Goal: Information Seeking & Learning: Learn about a topic

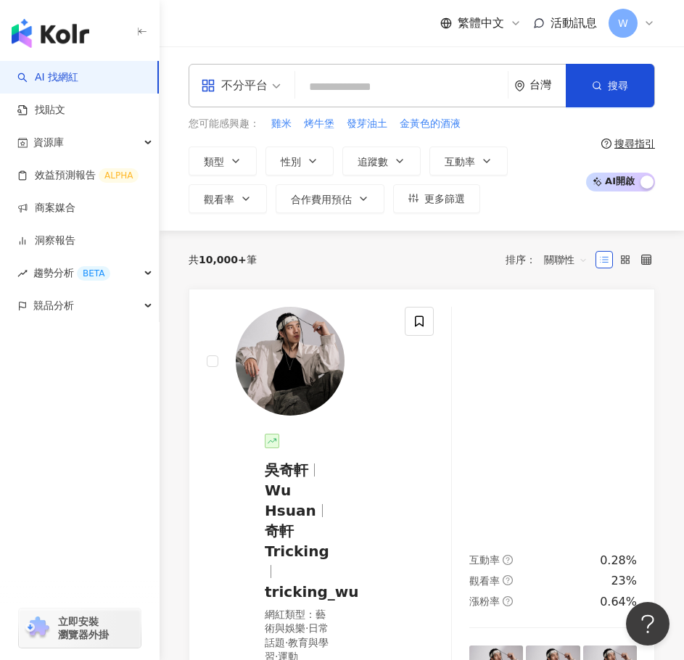
click at [359, 93] on input "search" at bounding box center [401, 87] width 201 height 28
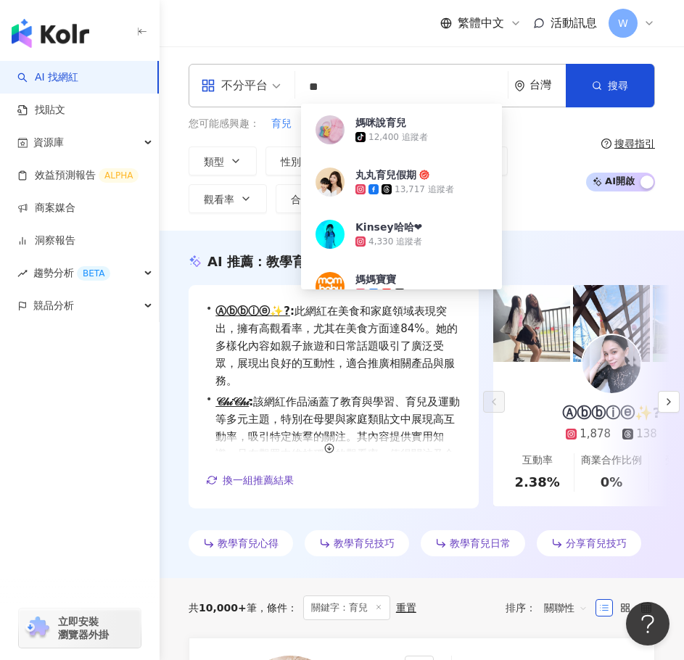
click at [527, 229] on div "不分平台 ** 台灣 搜尋 381cdb91-75c0-4019-871e-2914efcaffe9 媽咪說育兒 tiktok-icon 12,400 追蹤者…" at bounding box center [422, 138] width 524 height 184
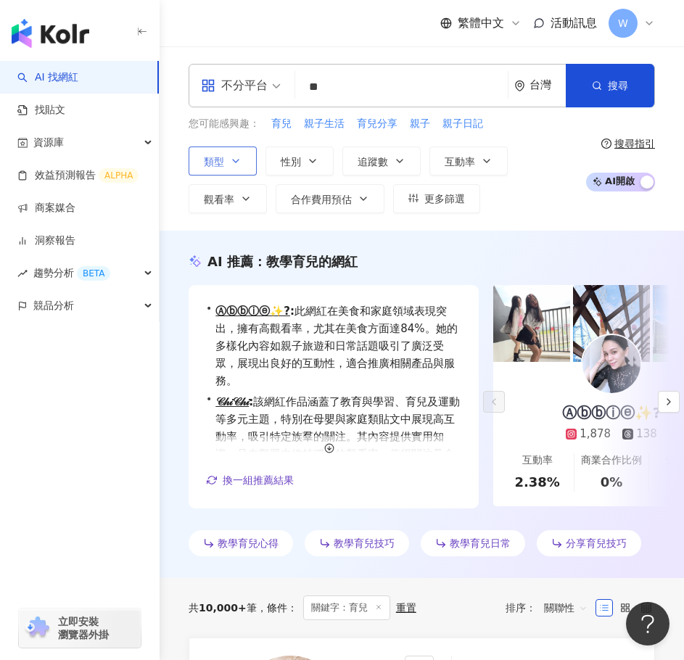
click at [240, 155] on icon "button" at bounding box center [236, 161] width 12 height 12
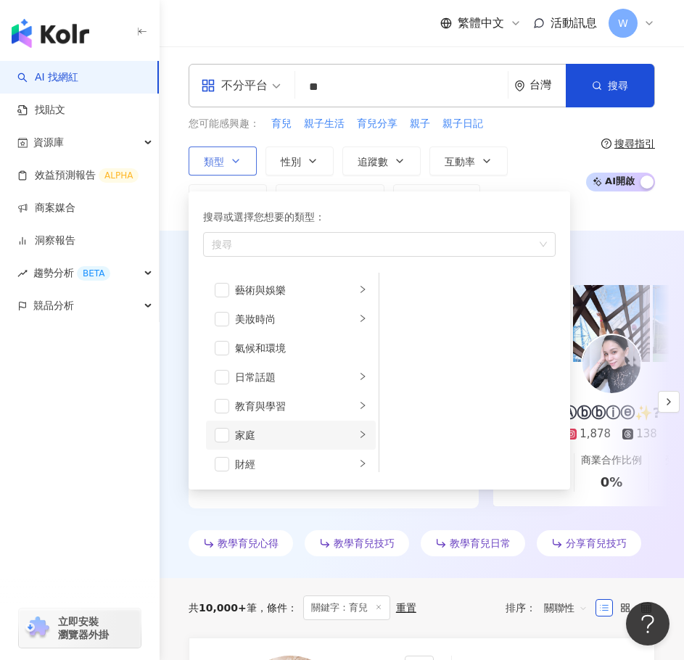
click at [358, 434] on icon "right" at bounding box center [362, 434] width 9 height 9
click at [410, 288] on li "母嬰" at bounding box center [467, 290] width 170 height 29
click at [399, 317] on span "button" at bounding box center [398, 319] width 15 height 15
click at [358, 409] on icon "right" at bounding box center [362, 405] width 9 height 9
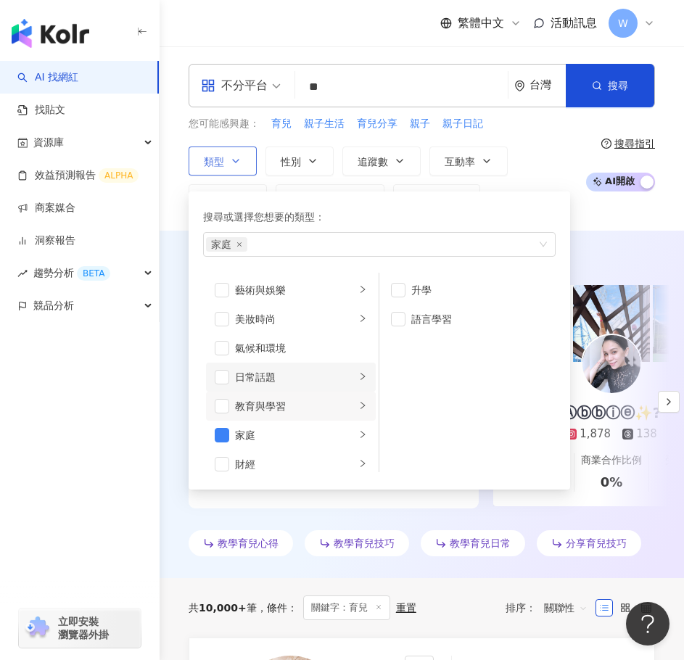
click at [341, 375] on div "日常話題" at bounding box center [295, 377] width 120 height 16
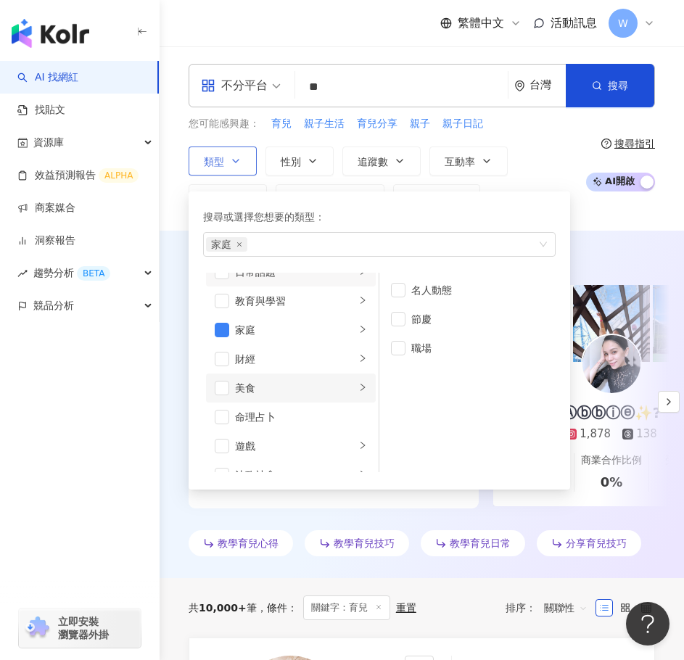
scroll to position [145, 0]
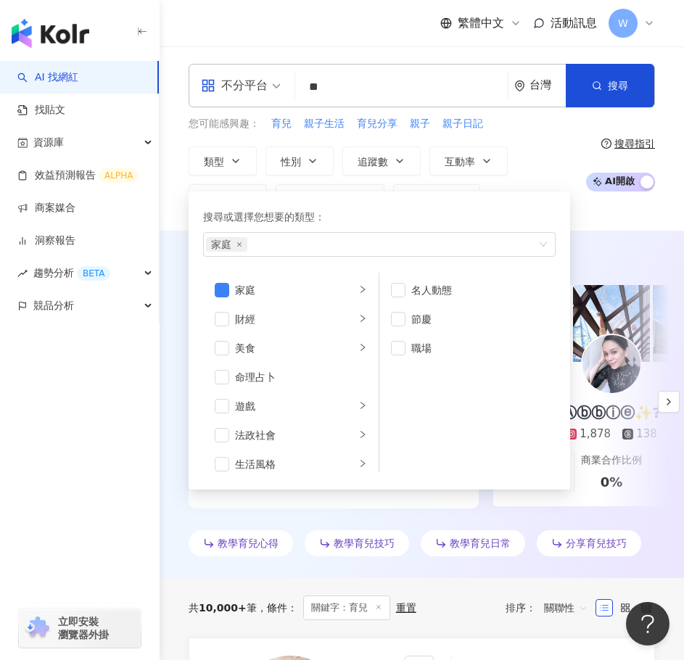
click at [494, 87] on input "**" at bounding box center [401, 87] width 201 height 28
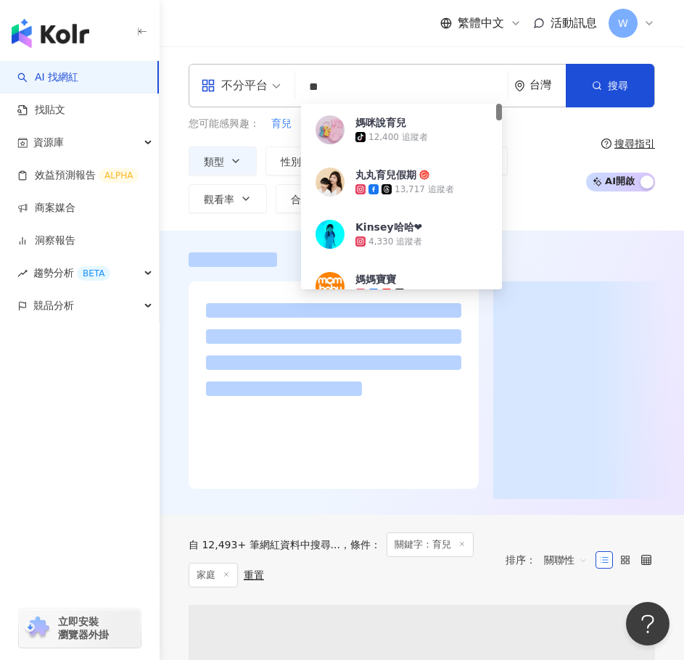
type input "*"
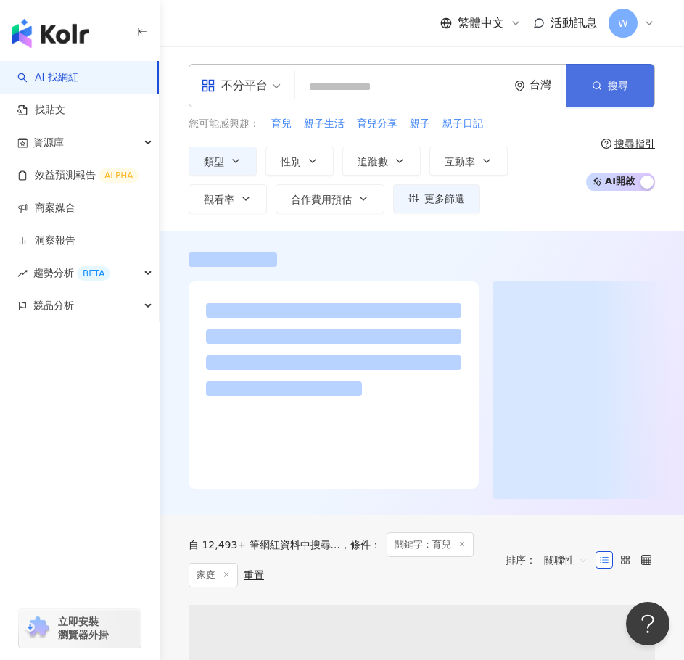
click at [603, 84] on button "搜尋" at bounding box center [610, 86] width 88 height 44
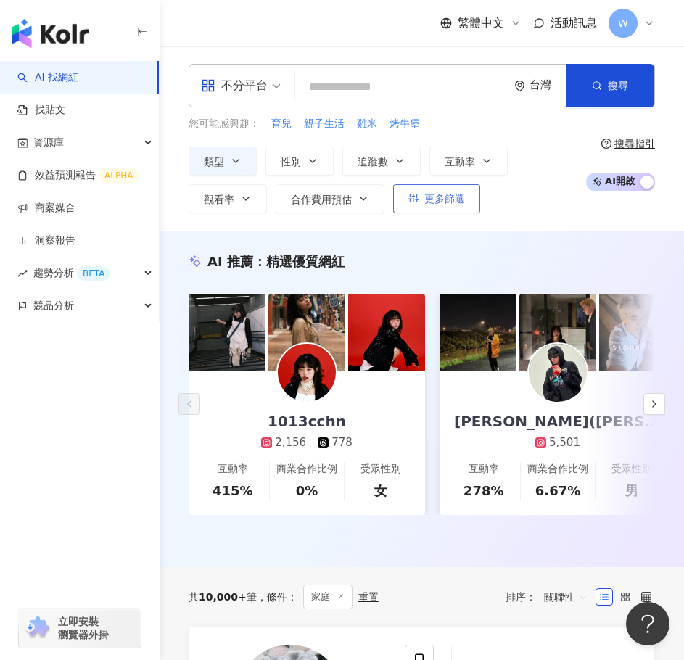
click at [460, 194] on span "更多篩選" at bounding box center [444, 199] width 41 height 12
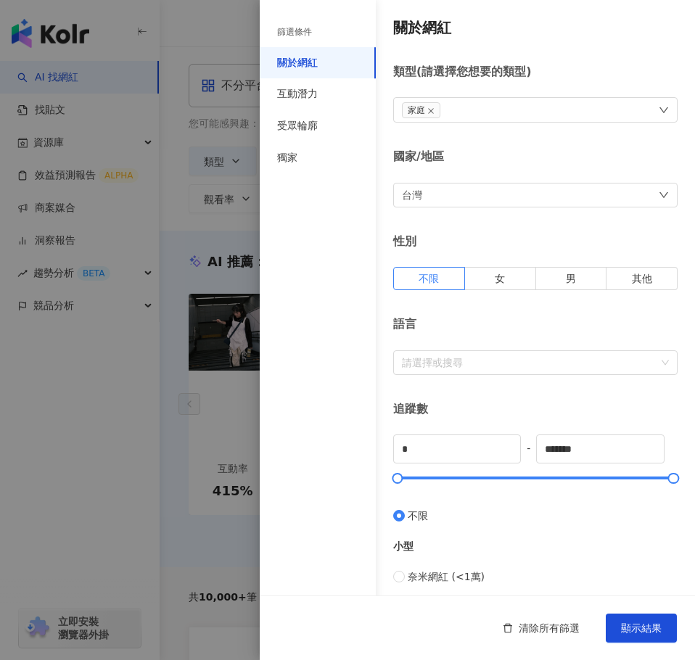
click at [540, 199] on div "台灣" at bounding box center [535, 195] width 284 height 25
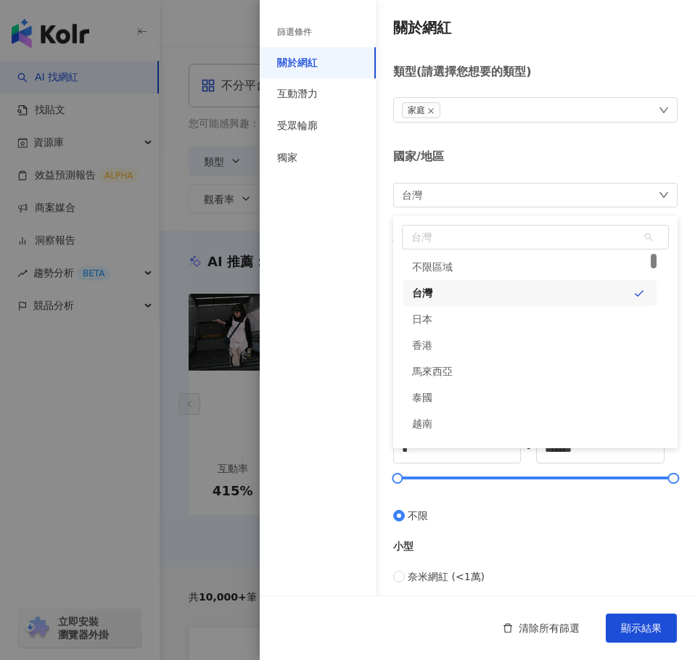
click at [540, 199] on div "台灣 台灣 unlimit tw jp 不限區域 台灣 日本 香港 馬來西亞 泰國 越南 新加坡" at bounding box center [535, 195] width 284 height 25
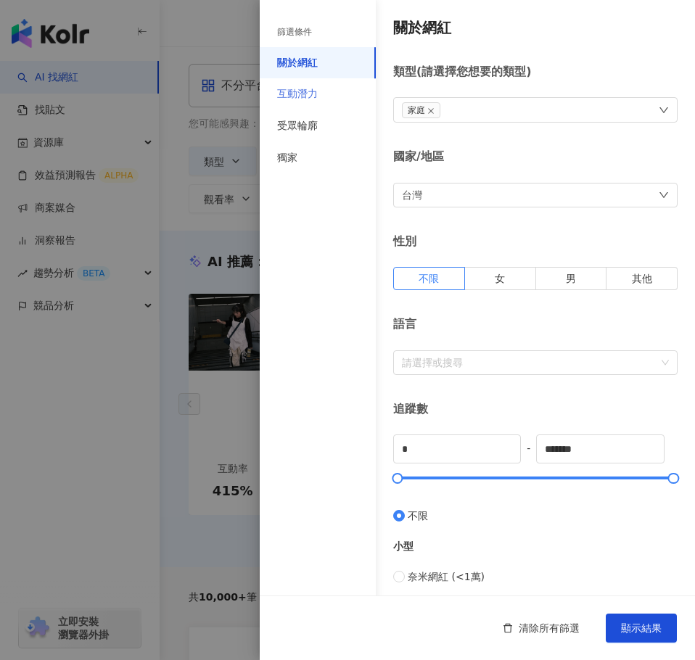
click at [315, 106] on div "互動潛力" at bounding box center [318, 94] width 116 height 32
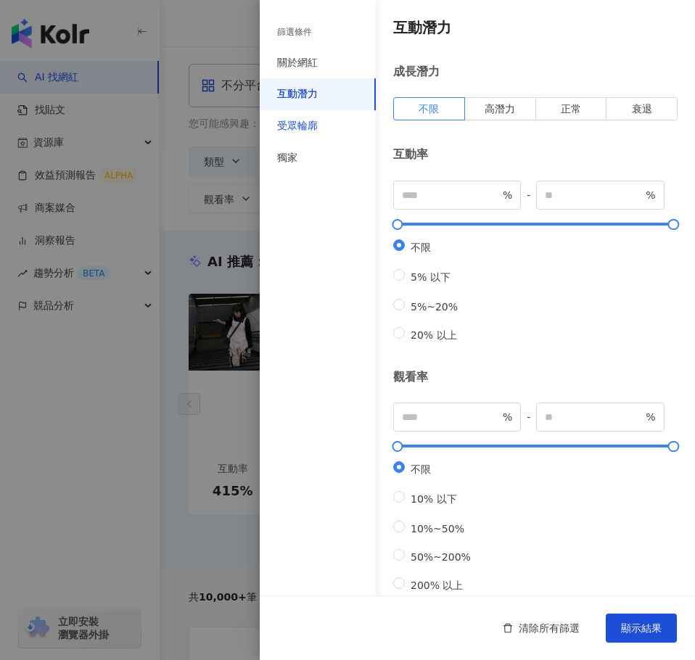
click at [315, 133] on div "受眾輪廓" at bounding box center [297, 126] width 41 height 15
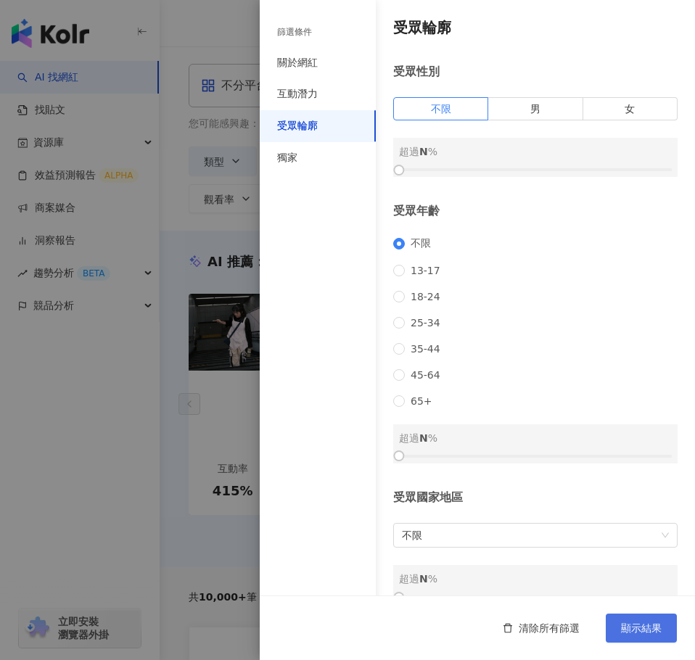
click at [662, 630] on button "顯示結果" at bounding box center [641, 627] width 71 height 29
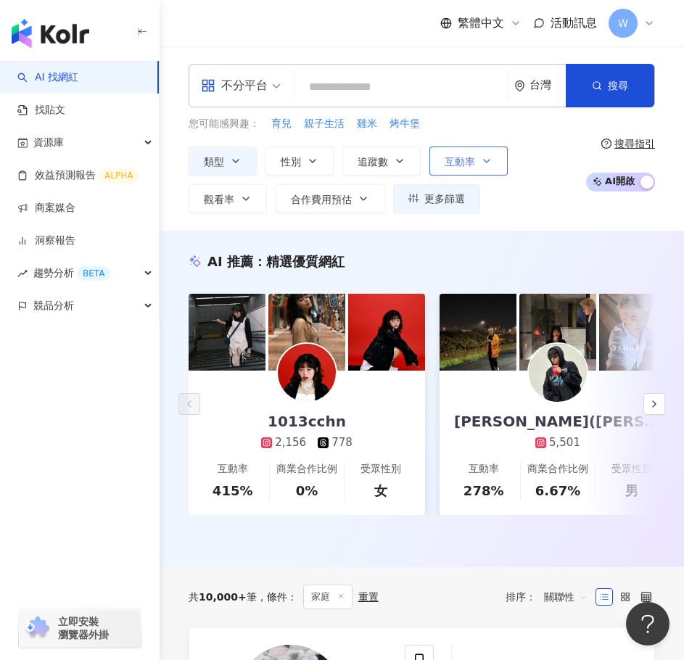
click at [476, 166] on button "互動率" at bounding box center [468, 160] width 78 height 29
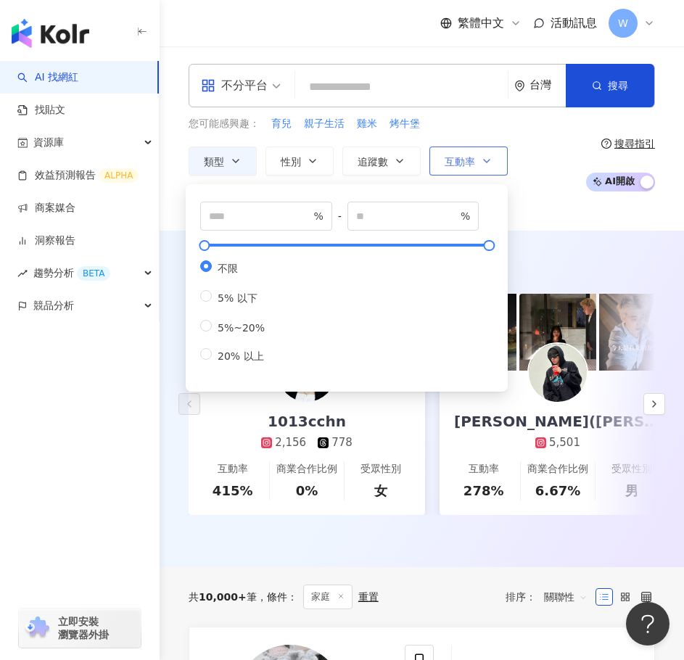
click at [476, 166] on button "互動率" at bounding box center [468, 160] width 78 height 29
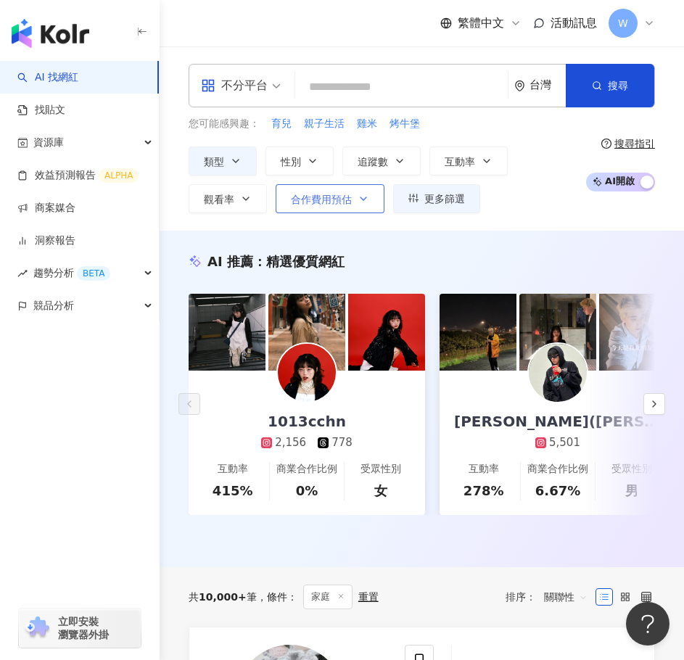
click at [345, 197] on span "合作費用預估" at bounding box center [321, 200] width 61 height 12
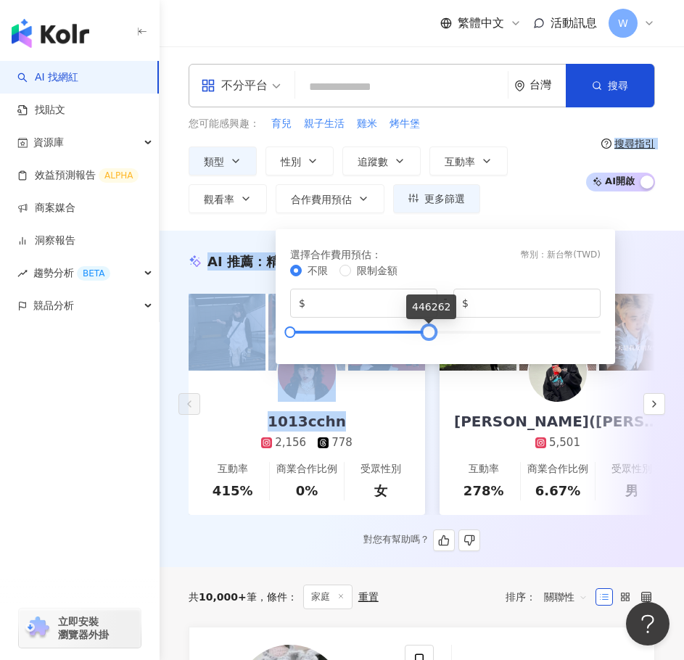
drag, startPoint x: 602, startPoint y: 330, endPoint x: 430, endPoint y: 373, distance: 177.3
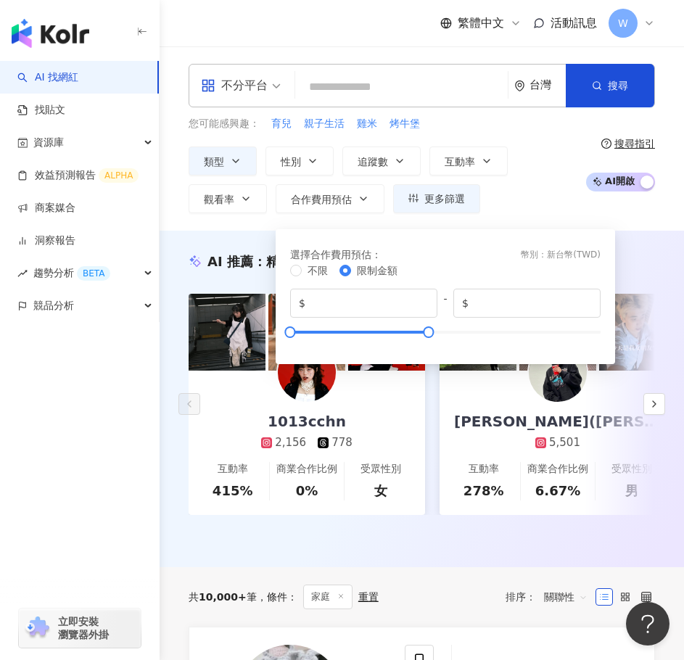
click at [515, 220] on div "不分平台 台灣 搜尋 customizedTag 網紅類型 教 育 與學習 媽咪說育兒 tiktok-icon 12,400 追蹤者 丸丸育兒假期 13,71…" at bounding box center [422, 138] width 524 height 184
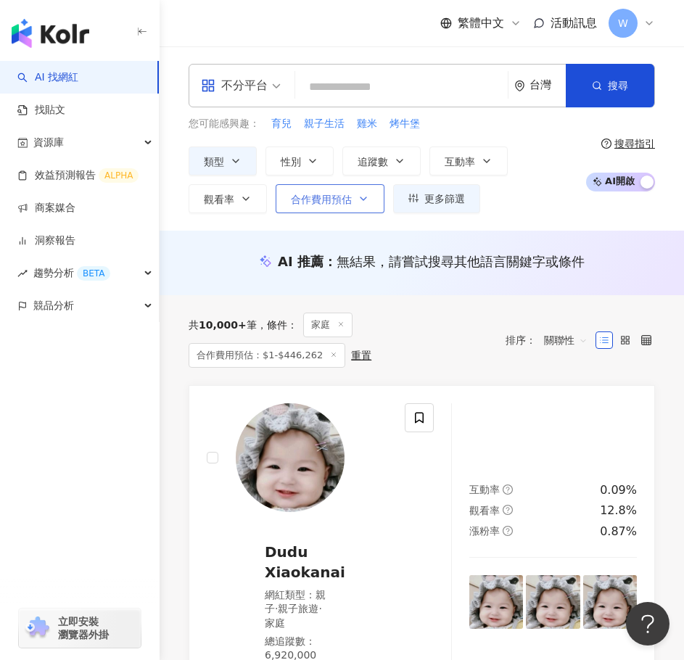
click at [349, 207] on button "合作費用預估" at bounding box center [330, 198] width 109 height 29
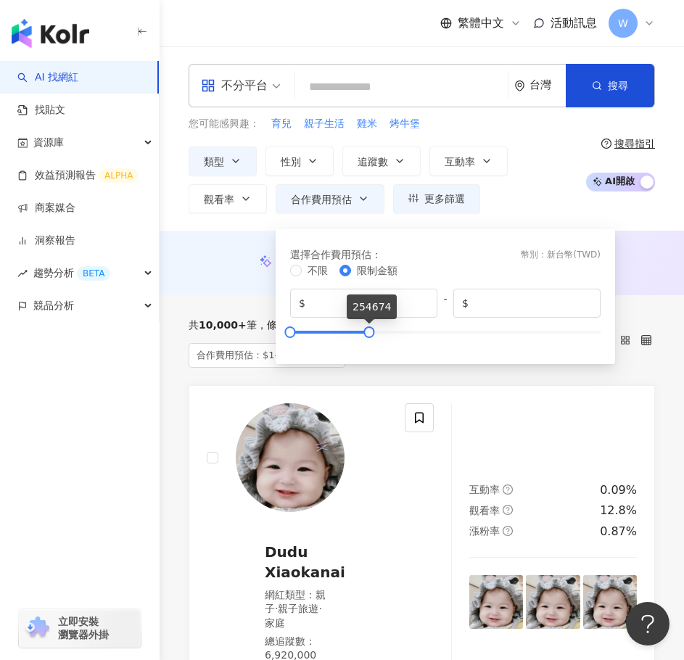
drag, startPoint x: 418, startPoint y: 333, endPoint x: 369, endPoint y: 351, distance: 51.9
click at [369, 351] on div "選擇合作費用預估 ： 幣別 ： 新台幣 ( TWD ) 不限 限制金額 $ * - $ ******" at bounding box center [445, 296] width 322 height 117
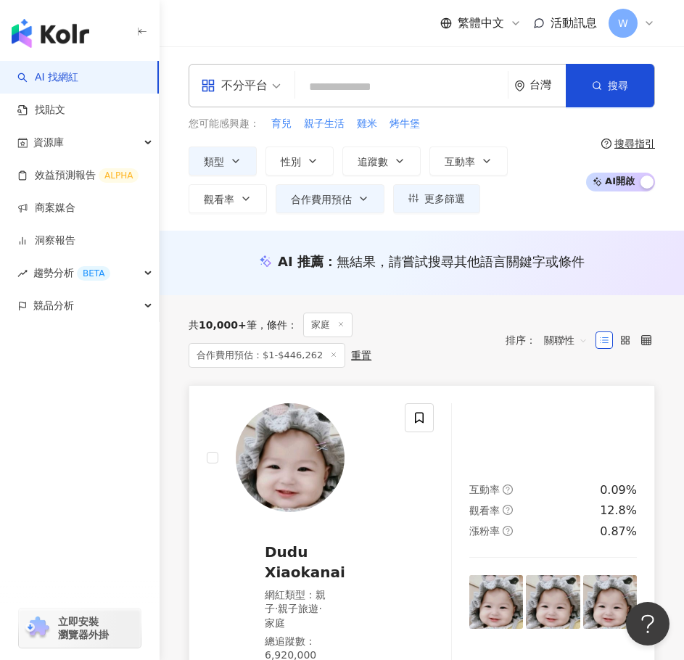
click at [391, 387] on link "Dudu Xiaokanai 網紅類型 ： 親子 · 親子旅遊 · 家庭 總追蹤數 ： 6,920,000 692萬 互動率 0.09% 觀看率 12.8% …" at bounding box center [422, 555] width 466 height 341
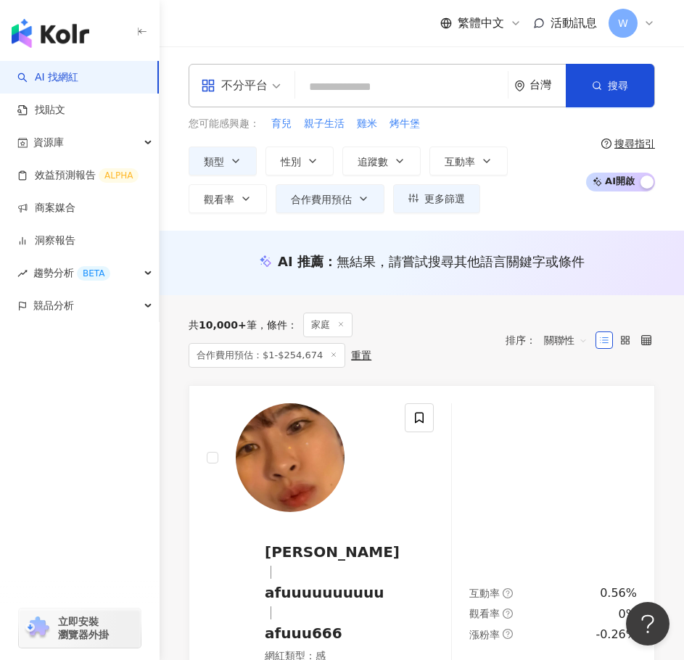
click at [579, 339] on span "關聯性" at bounding box center [566, 340] width 44 height 23
click at [645, 344] on icon at bounding box center [646, 340] width 10 height 10
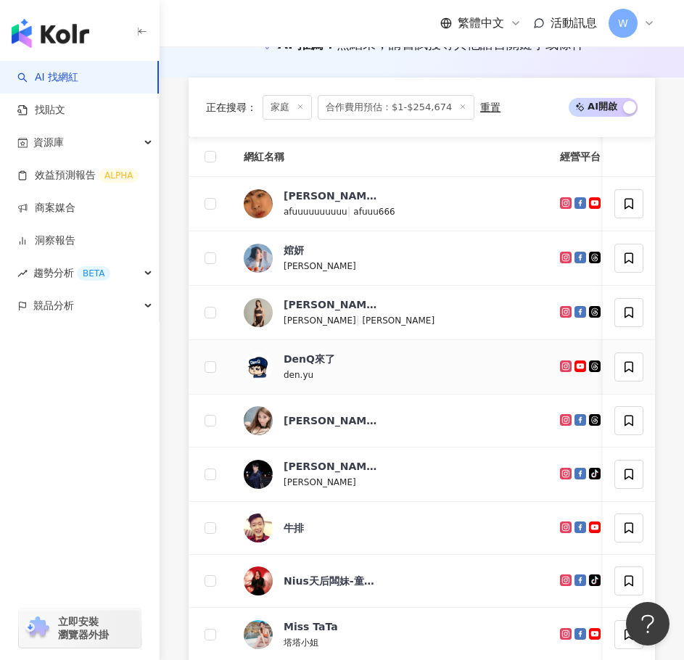
scroll to position [622, 0]
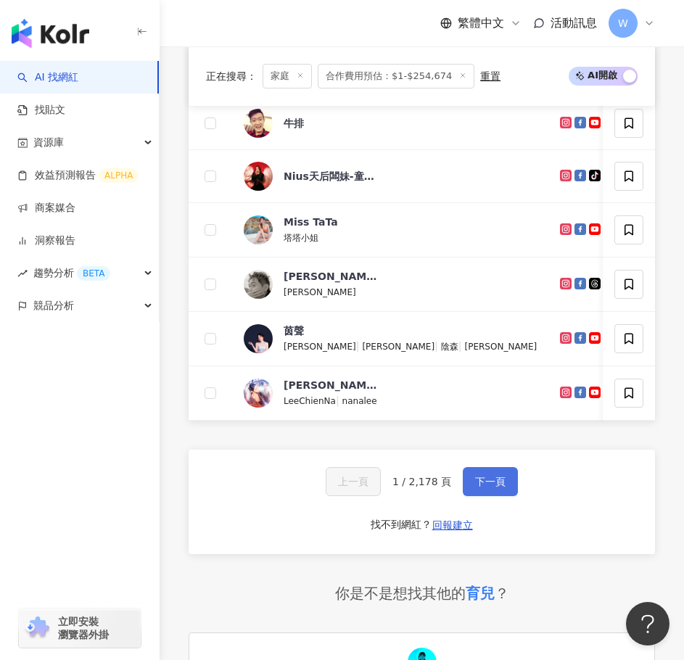
click at [495, 487] on span "下一頁" at bounding box center [490, 482] width 30 height 12
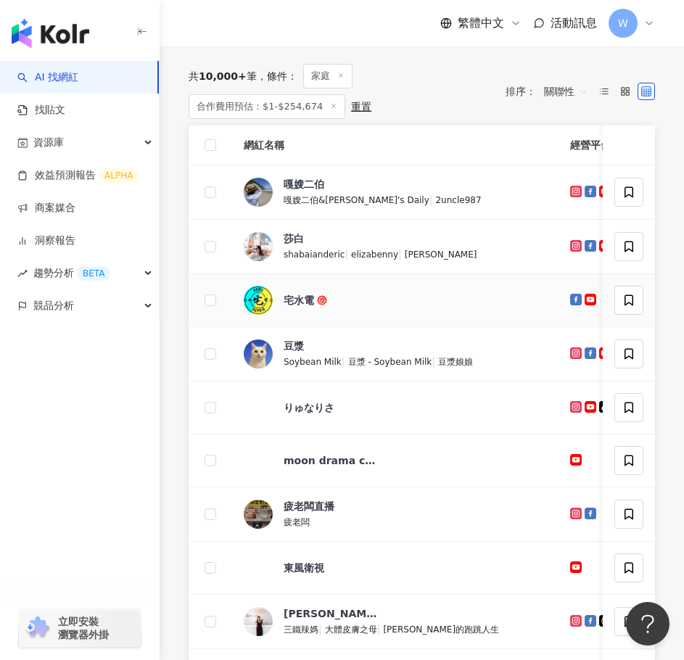
scroll to position [187, 0]
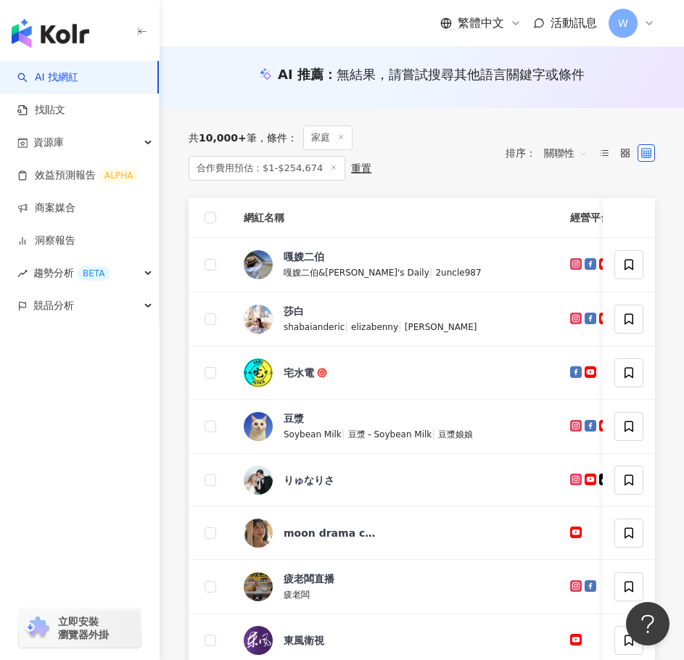
click at [288, 171] on span "合作費用預估：$1-$254,674" at bounding box center [267, 168] width 157 height 25
click at [360, 168] on div "重置" at bounding box center [361, 168] width 20 height 12
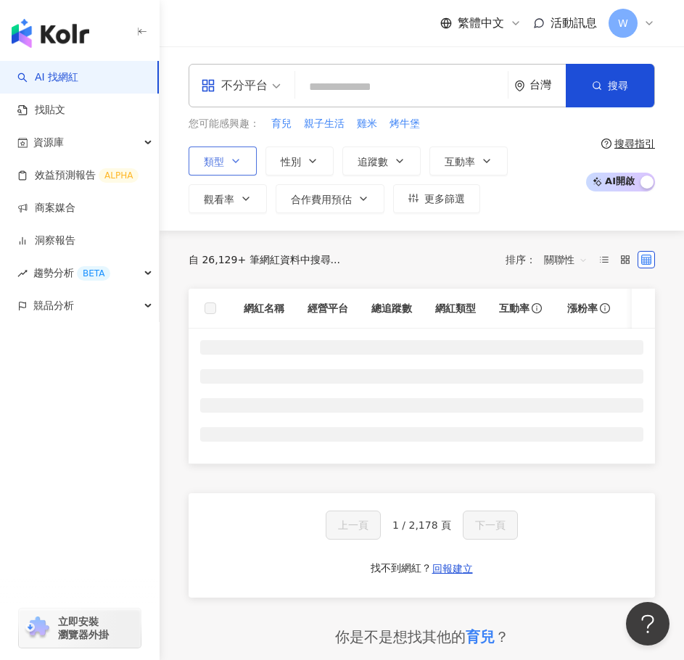
click at [222, 163] on span "類型" at bounding box center [214, 162] width 20 height 12
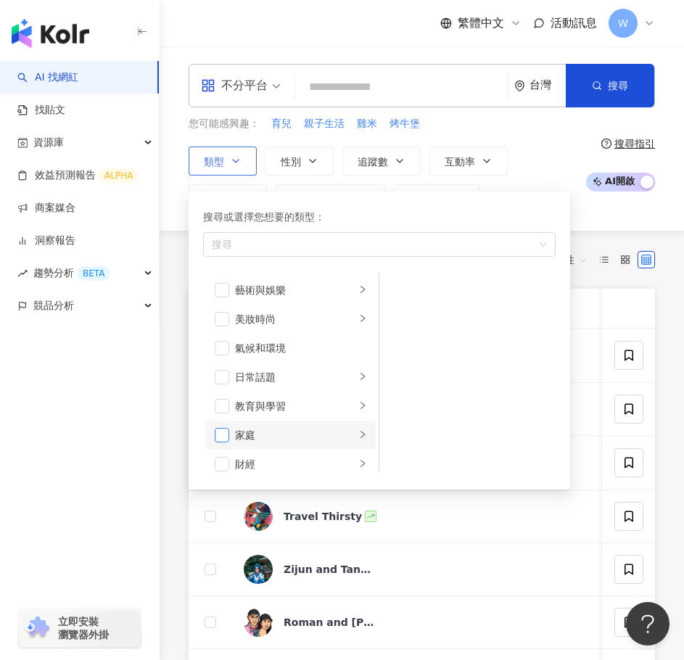
drag, startPoint x: 229, startPoint y: 412, endPoint x: 228, endPoint y: 429, distance: 16.7
click at [228, 429] on ul "藝術與娛樂 美妝時尚 氣候和環境 日常話題 教育與學習 家庭 財經 美食 命理占卜 遊戲 法政社會 生活風格 影視娛樂 醫療與健康 寵物 攝影 感情 宗教 促…" at bounding box center [291, 372] width 176 height 199
click at [227, 434] on span "button" at bounding box center [222, 435] width 15 height 15
click at [358, 432] on icon "right" at bounding box center [362, 434] width 9 height 9
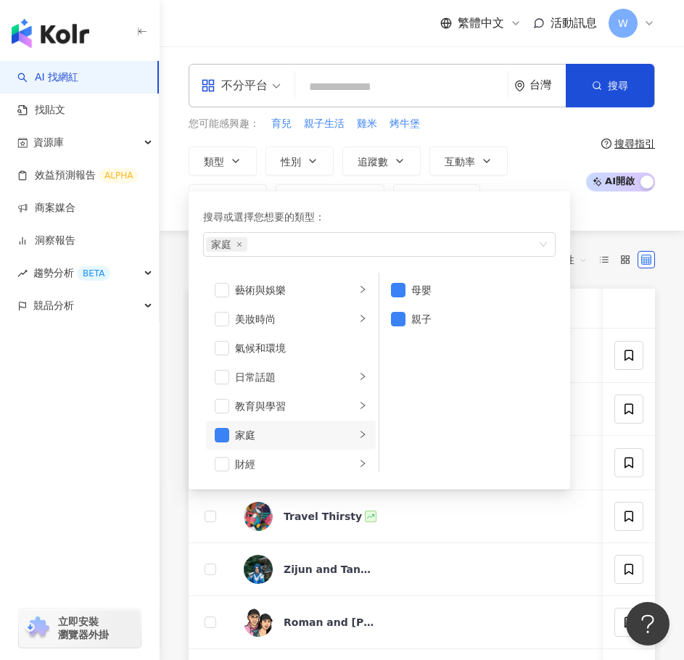
click at [514, 180] on div "類型 搜尋或選擇您想要的類型： 家庭 藝術與娛樂 美妝時尚 氣候和環境 日常話題 教育與學習 家庭 財經 美食 命理占卜 遊戲 法政社會 生活風格 影視娛樂 …" at bounding box center [383, 179] width 389 height 67
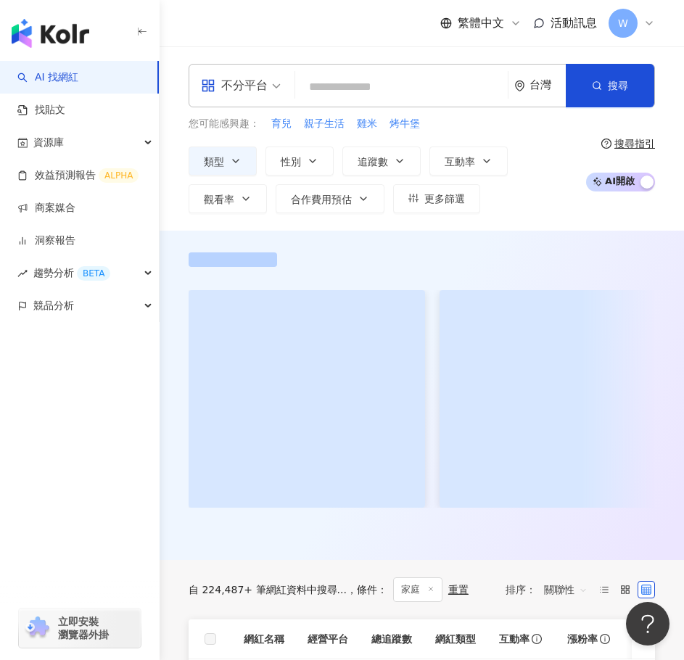
click at [369, 201] on button "合作費用預估" at bounding box center [330, 198] width 109 height 29
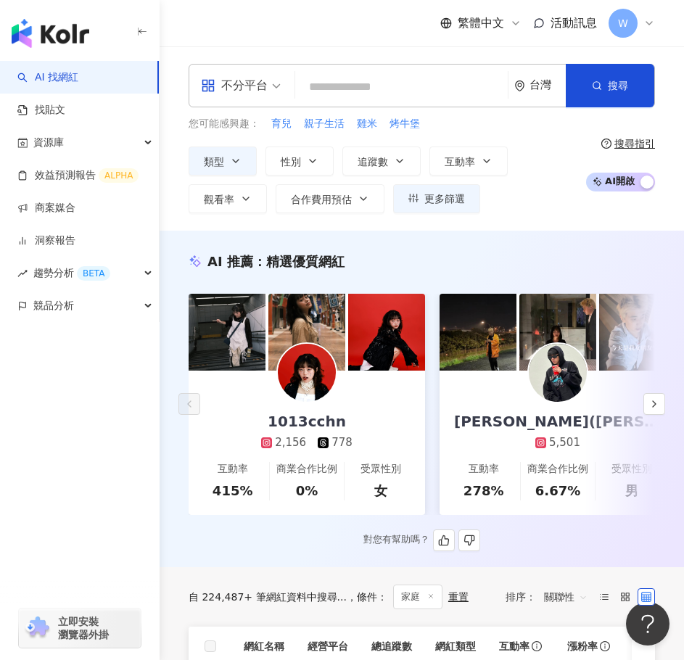
click at [362, 207] on button "合作費用預估" at bounding box center [330, 198] width 109 height 29
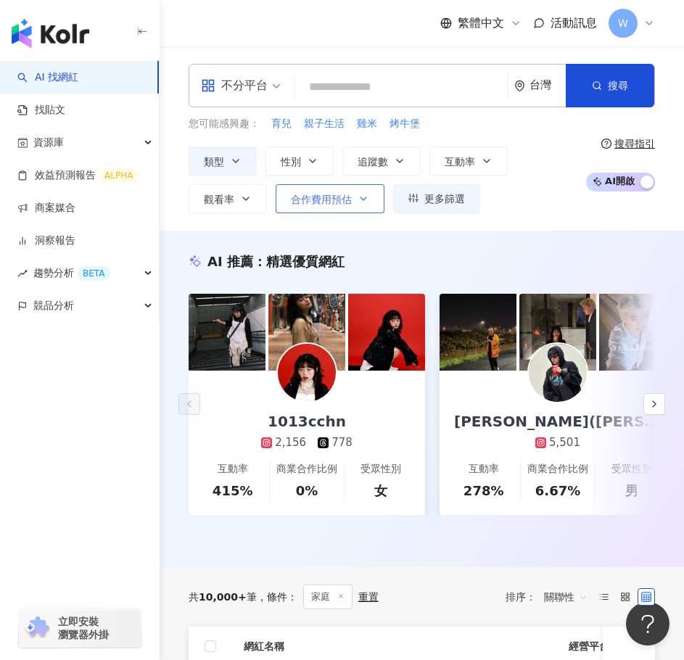
click at [363, 195] on icon "button" at bounding box center [364, 199] width 12 height 12
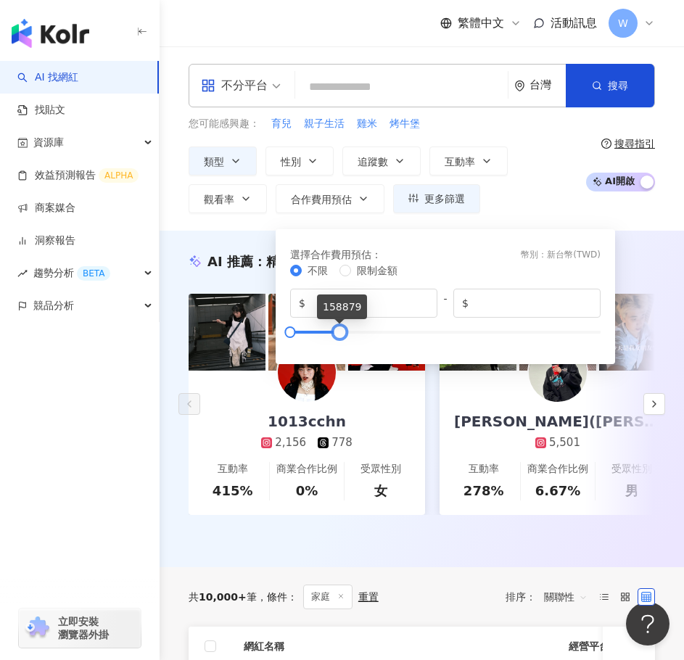
type input "******"
drag, startPoint x: 600, startPoint y: 329, endPoint x: 337, endPoint y: 348, distance: 263.2
click at [337, 348] on div "選擇合作費用預估 ： 幣別 ： 新台幣 ( TWD ) 不限 限制金額 $ * - $ ******" at bounding box center [445, 296] width 322 height 117
click at [515, 218] on div "不分平台 台灣 搜尋 customizedTag 網紅類型 教 育 與學習 媽咪說育兒 tiktok-icon 12,400 追蹤者 丸丸育兒假期 13,71…" at bounding box center [422, 138] width 524 height 184
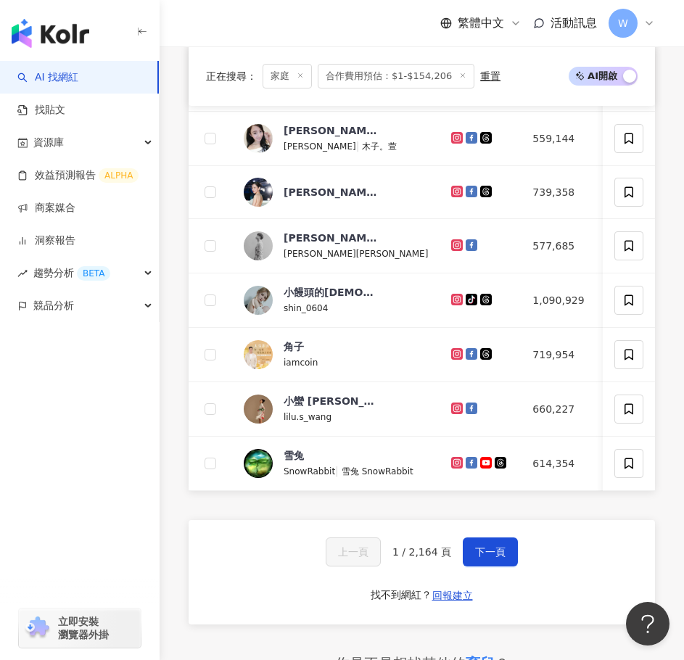
scroll to position [798, 0]
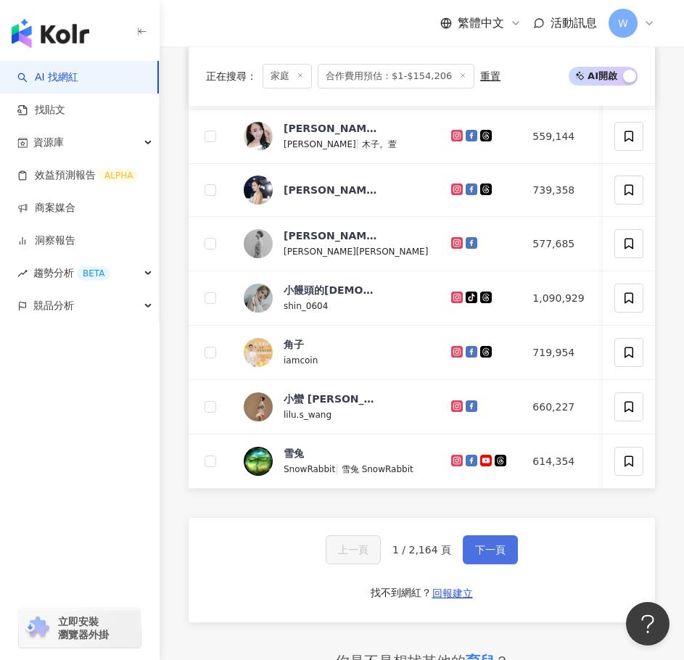
click at [487, 564] on button "下一頁" at bounding box center [490, 549] width 55 height 29
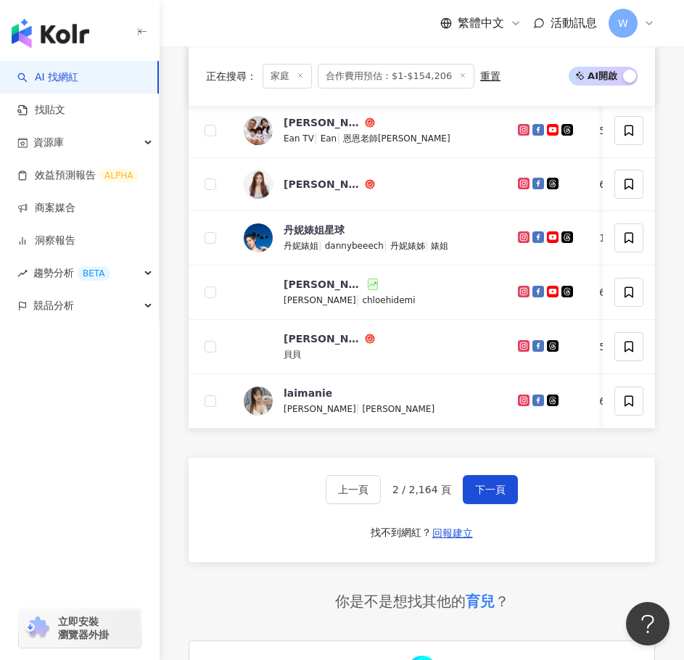
scroll to position [870, 0]
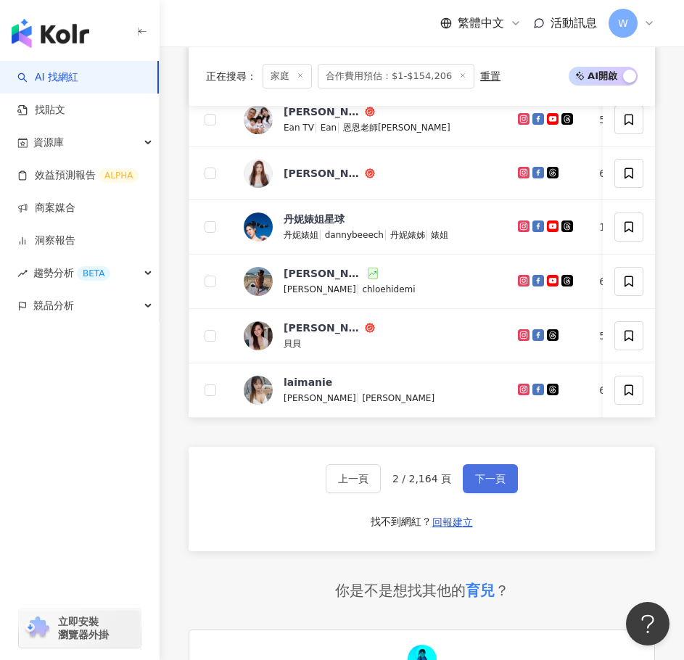
click at [478, 493] on button "下一頁" at bounding box center [490, 478] width 55 height 29
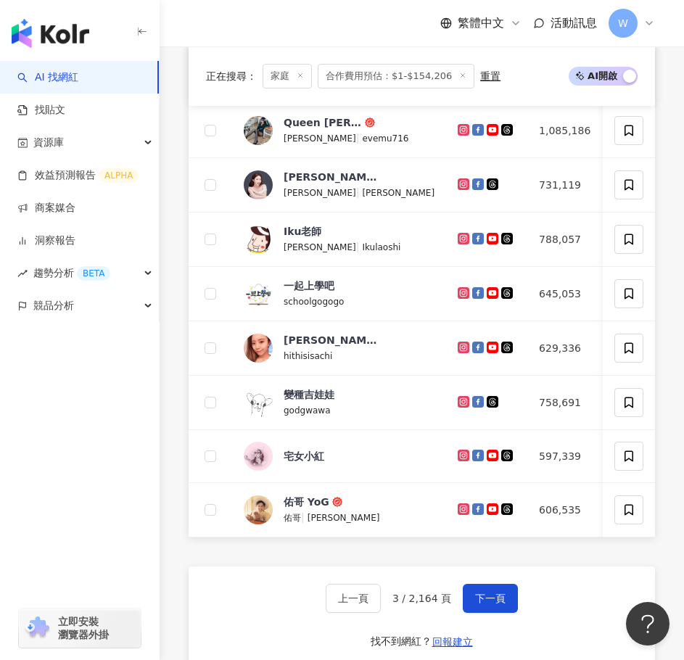
scroll to position [798, 0]
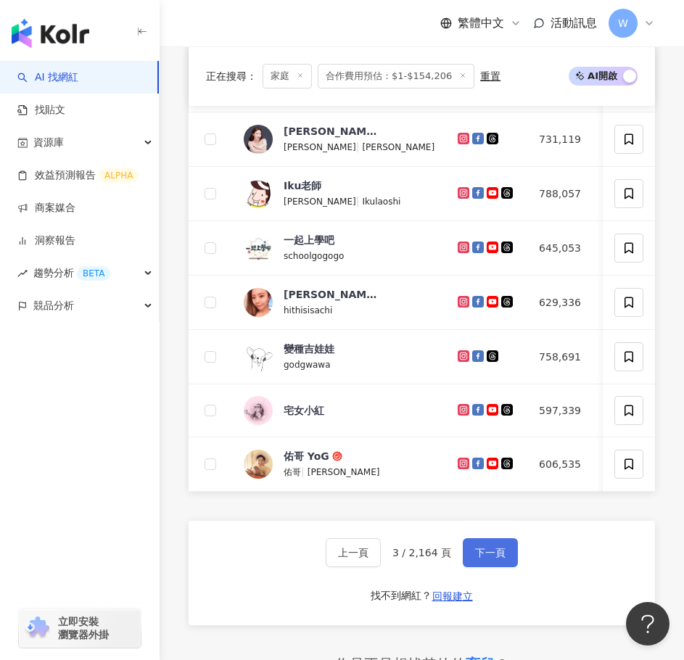
click at [476, 558] on span "下一頁" at bounding box center [490, 553] width 30 height 12
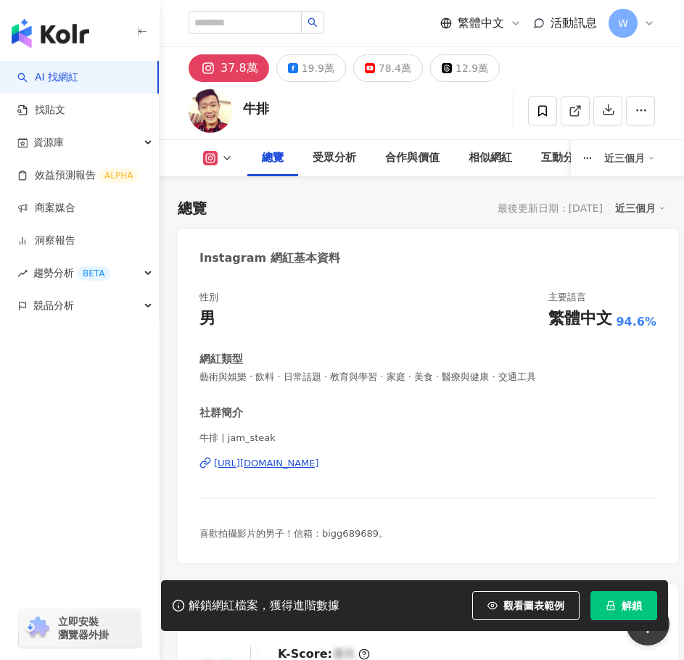
scroll to position [363, 0]
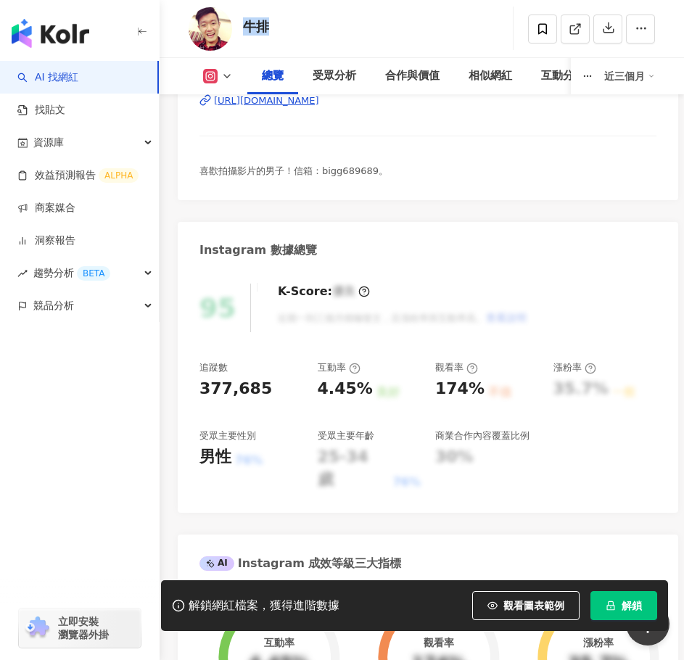
drag, startPoint x: 262, startPoint y: 22, endPoint x: 242, endPoint y: 20, distance: 19.8
click at [242, 20] on div "牛排 追蹤數 377,685 互動率 4.45% 觀看率 174%" at bounding box center [422, 28] width 524 height 57
copy div "牛排"
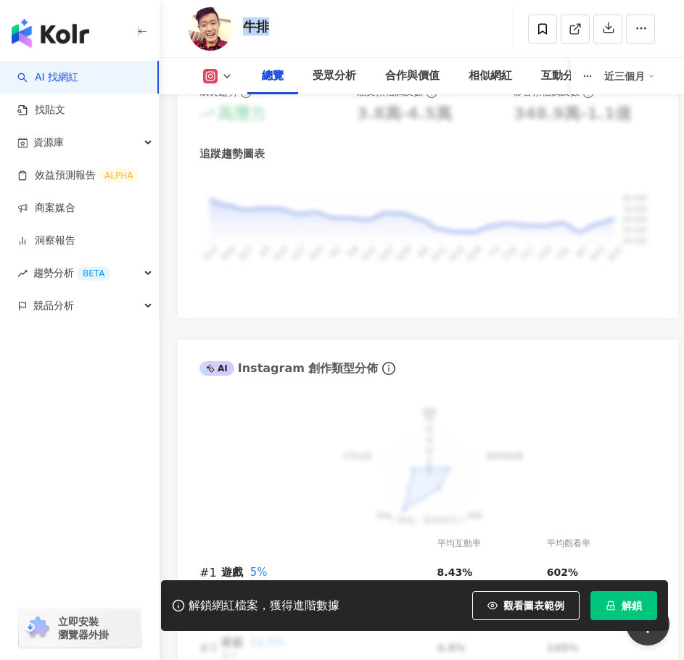
scroll to position [1450, 0]
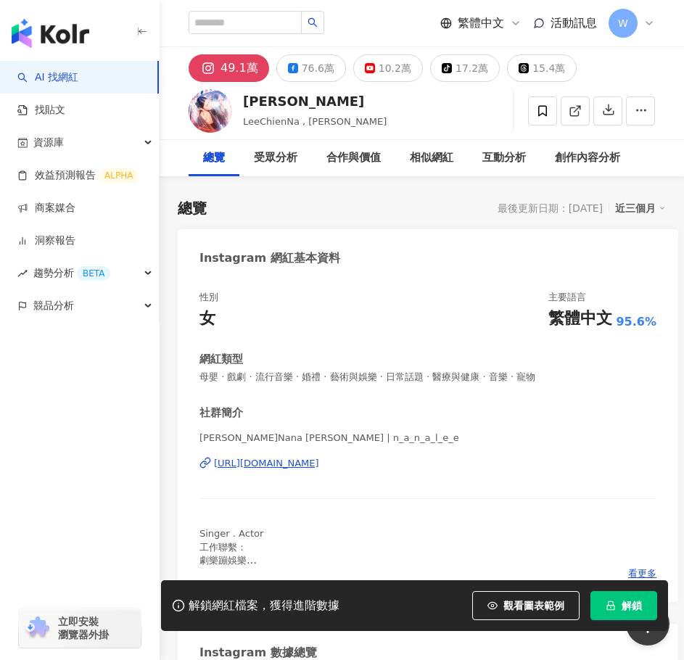
click at [319, 466] on div "https://www.instagram.com/n_a_n_a_l_e_e/" at bounding box center [266, 463] width 105 height 13
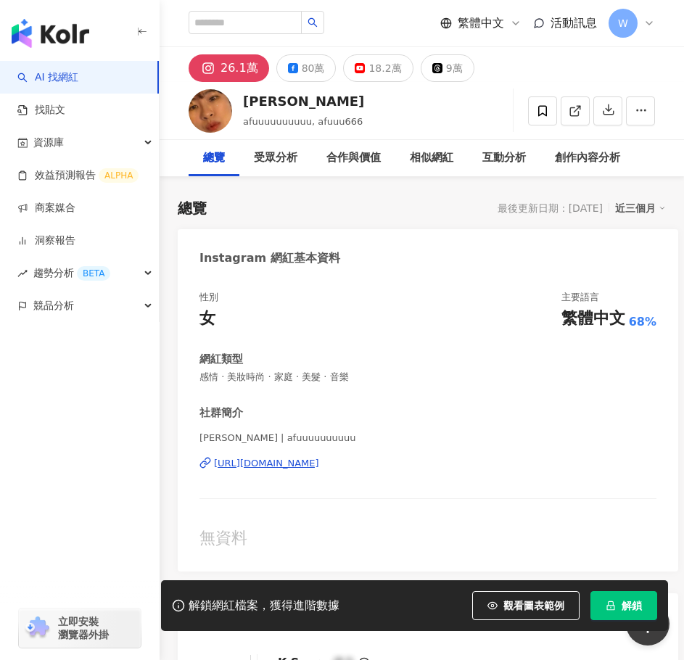
click at [303, 467] on div "[URL][DOMAIN_NAME]" at bounding box center [266, 463] width 105 height 13
drag, startPoint x: 244, startPoint y: 97, endPoint x: 328, endPoint y: 107, distance: 84.0
click at [328, 107] on div "鄧福如 AFÜ" at bounding box center [303, 101] width 121 height 18
copy div "鄧福如 AFÜ"
click at [488, 375] on span "感情 · 美妝時尚 · 家庭 · 美髮 · 音樂" at bounding box center [427, 377] width 457 height 13
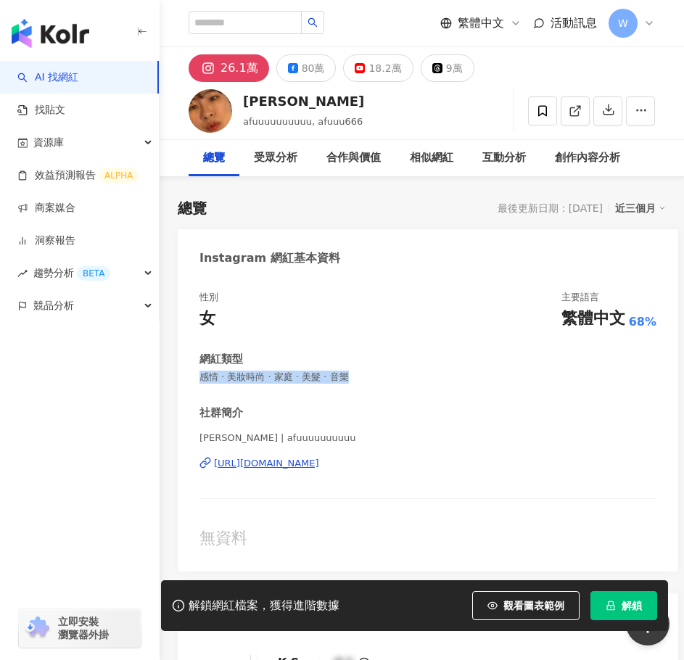
drag, startPoint x: 368, startPoint y: 381, endPoint x: 198, endPoint y: 378, distance: 170.4
click at [198, 378] on div "性別 女 主要語言 繁體中文 68% 網紅類型 感情 · 美妝時尚 · 家庭 · 美髮 · 音樂 社群簡介 鄧福如 AFÜ | afuuuuuuuuuu h…" at bounding box center [428, 423] width 500 height 295
copy span "感情 · 美妝時尚 · 家庭 · 美髮 · 音樂"
click at [478, 386] on div "性別 女 主要語言 繁體中文 68% 網紅類型 感情 · 美妝時尚 · 家庭 · 美髮 · 音樂 社群簡介 鄧福如 AFÜ | afuuuuuuuuuu h…" at bounding box center [427, 420] width 457 height 259
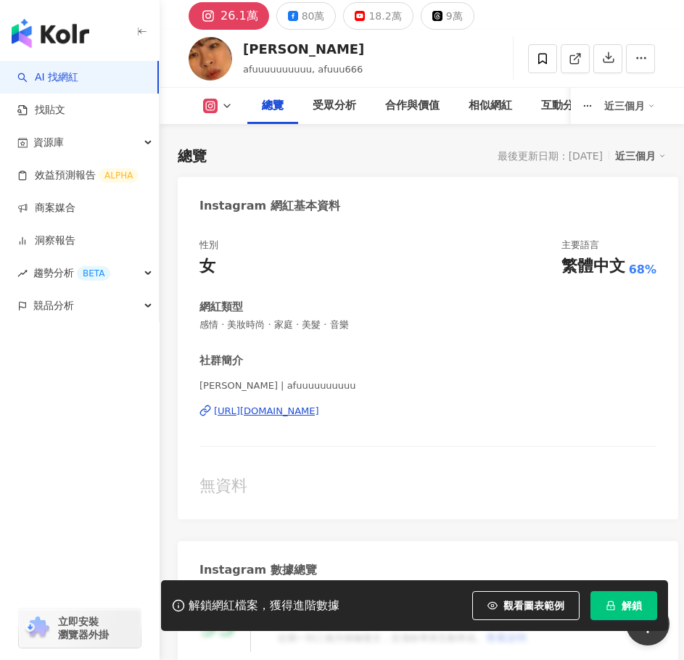
scroll to position [290, 0]
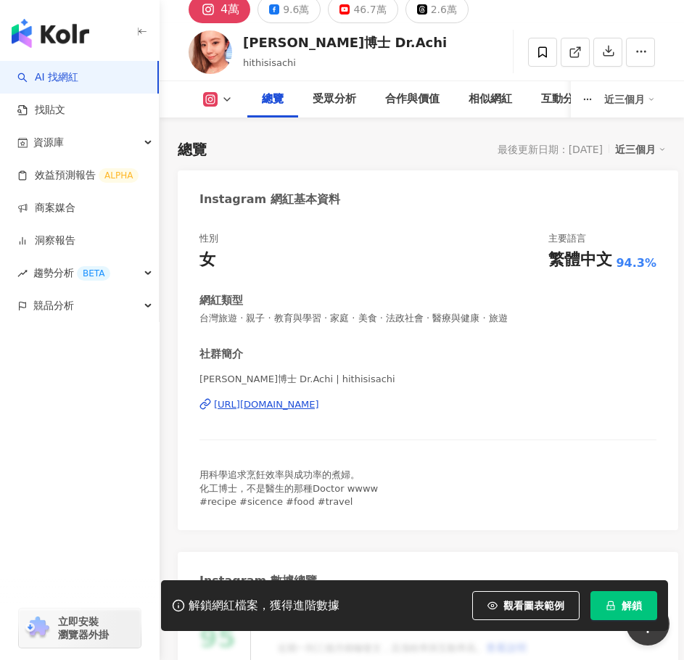
scroll to position [25, 0]
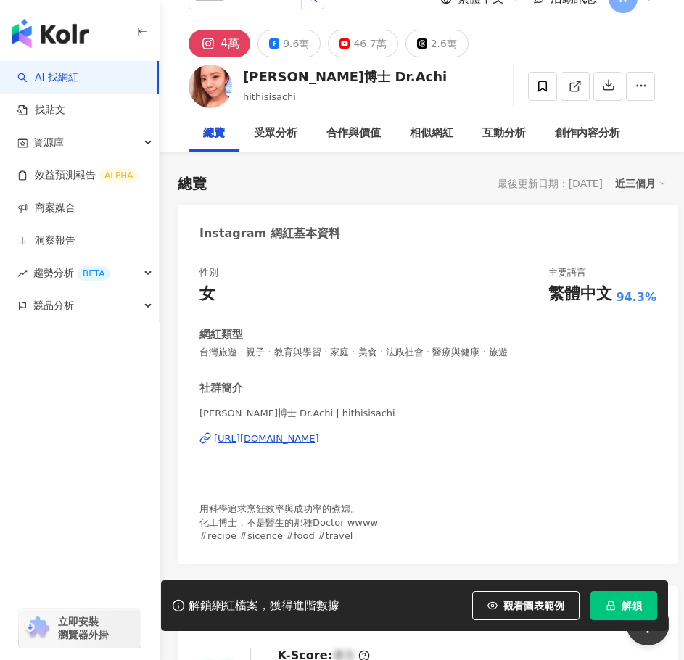
click at [245, 438] on div "https://www.instagram.com/hithisisachi/" at bounding box center [266, 438] width 105 height 13
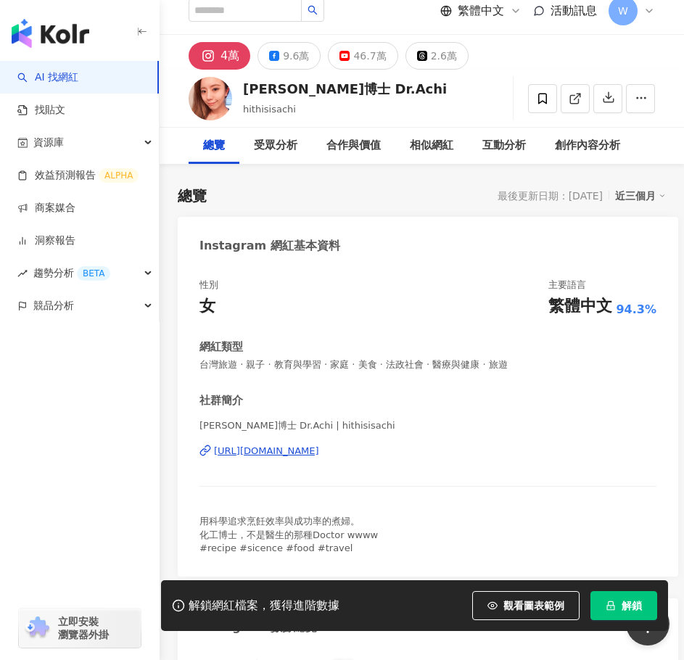
scroll to position [0, 0]
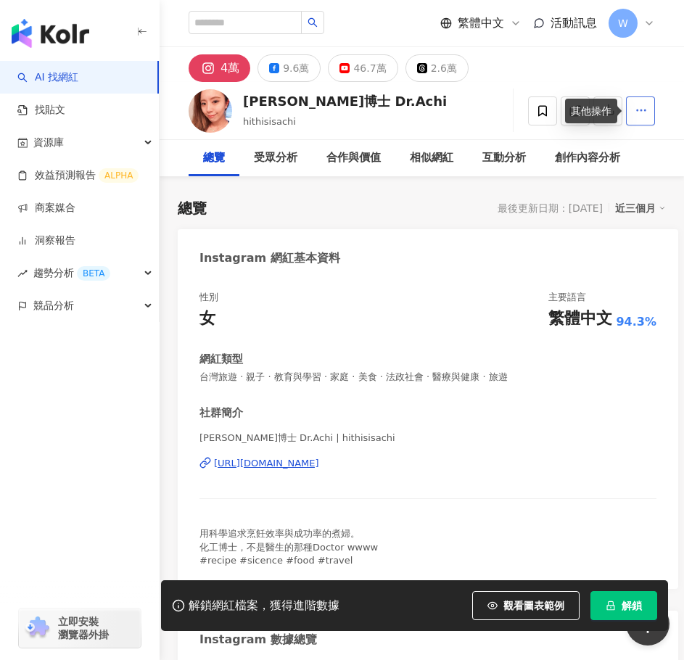
click at [644, 109] on icon "button" at bounding box center [641, 110] width 13 height 13
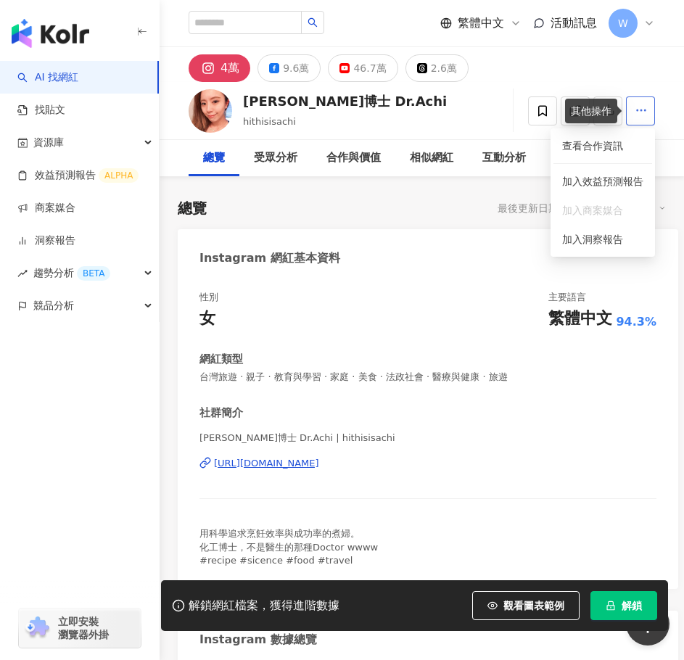
click at [644, 109] on icon "button" at bounding box center [641, 110] width 13 height 13
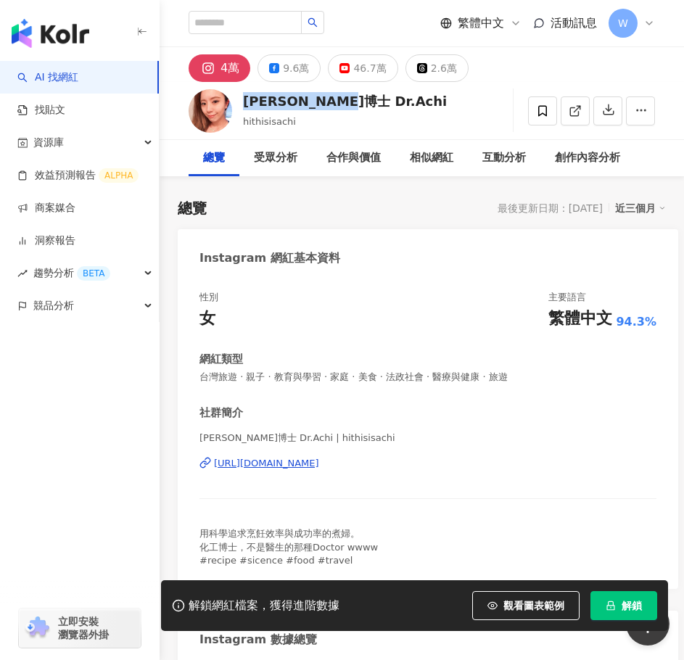
drag, startPoint x: 241, startPoint y: 105, endPoint x: 345, endPoint y: 105, distance: 104.4
click at [345, 105] on div "阿淇博士 Dr.Achi hithisisachi 追蹤數 39,601 互動率 1.62% 觀看率 129%" at bounding box center [422, 110] width 524 height 57
copy div "阿淇博士 Dr.Achi"
click at [337, 104] on div "阿淇博士 Dr.Achi" at bounding box center [345, 101] width 204 height 18
drag, startPoint x: 350, startPoint y: 104, endPoint x: 246, endPoint y: 105, distance: 103.7
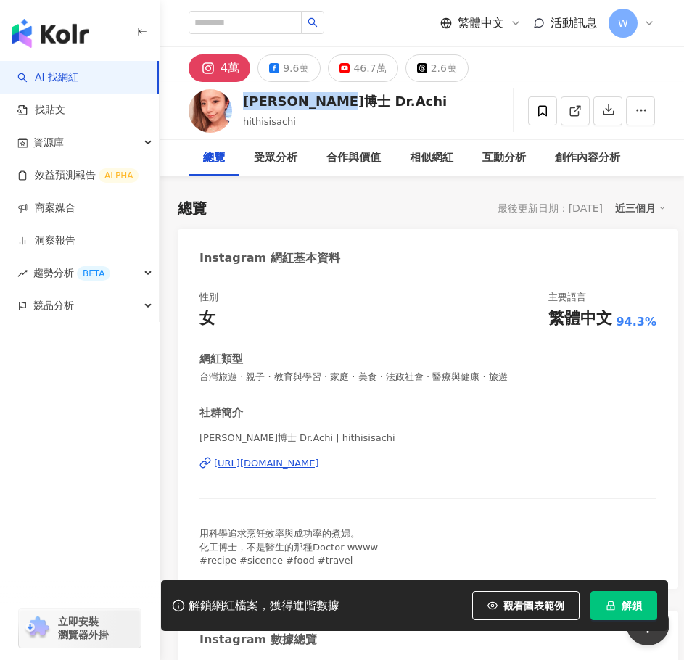
click at [246, 105] on div "阿淇博士 Dr.Achi hithisisachi 追蹤數 39,601 互動率 1.62% 觀看率 129%" at bounding box center [422, 110] width 524 height 57
copy div "阿淇博士 Dr.Achi"
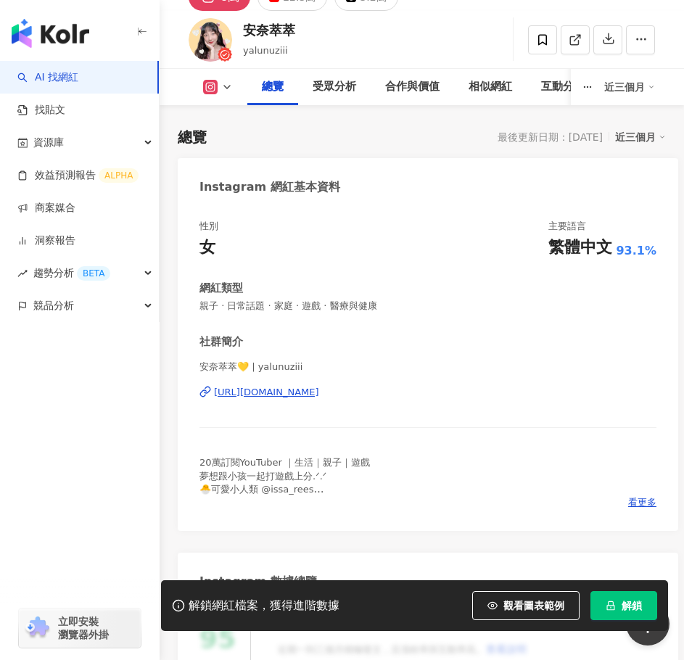
scroll to position [73, 0]
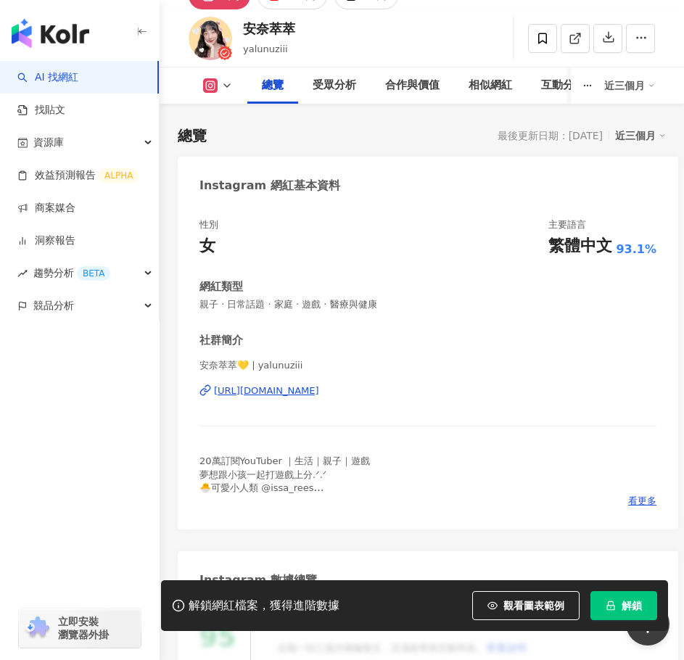
click at [314, 389] on div "https://www.instagram.com/yalunuziii/" at bounding box center [266, 390] width 105 height 13
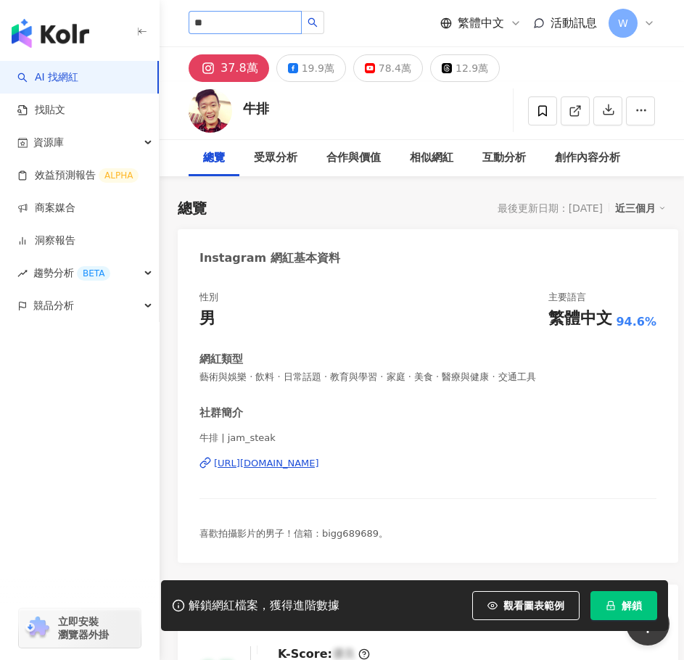
type input "**"
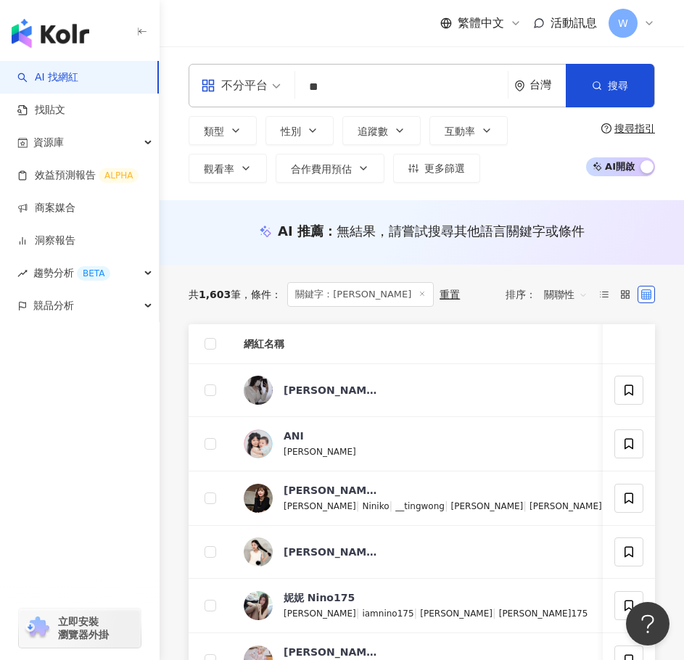
click at [370, 94] on input "**" at bounding box center [401, 87] width 201 height 28
click at [475, 81] on input "**" at bounding box center [401, 87] width 201 height 28
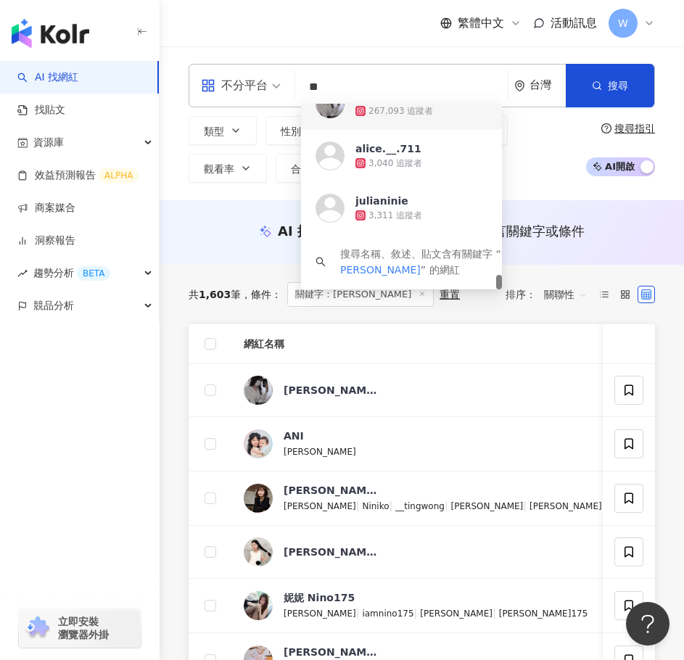
type input "*"
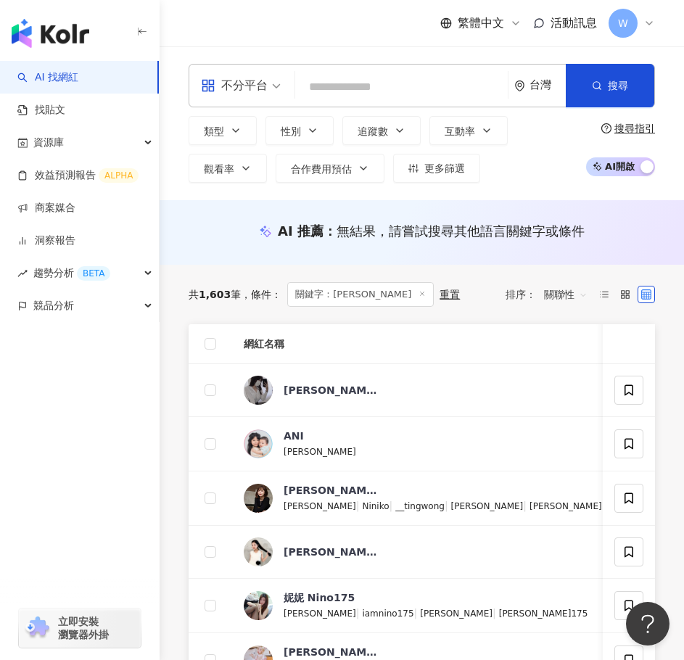
paste input "*******"
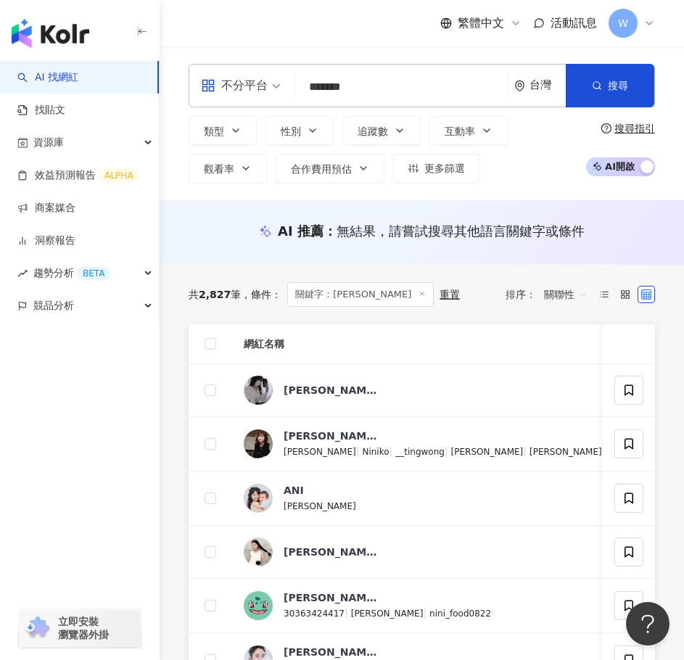
click at [394, 82] on input "*******" at bounding box center [401, 87] width 201 height 28
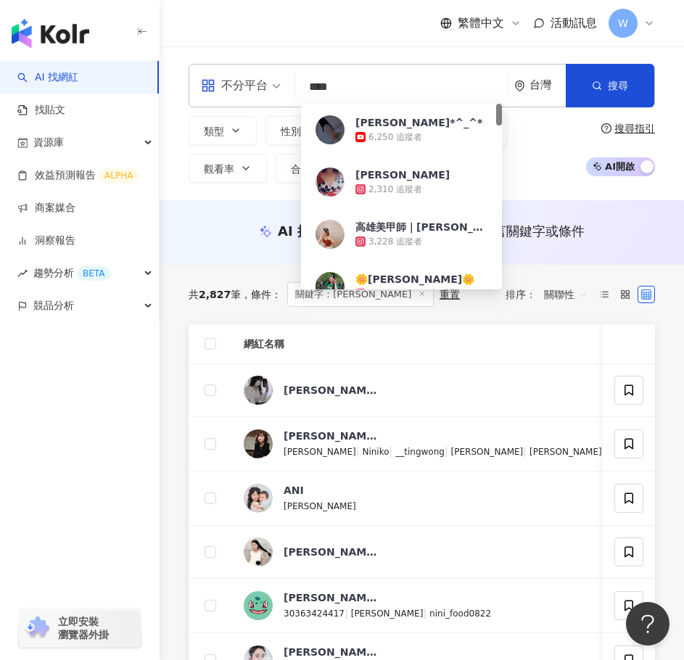
paste input "**********"
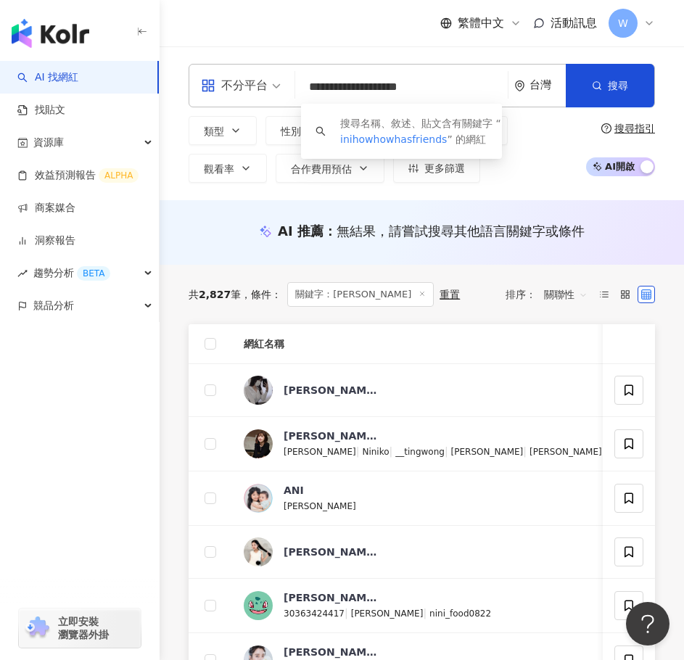
click at [330, 86] on input "**********" at bounding box center [401, 87] width 201 height 28
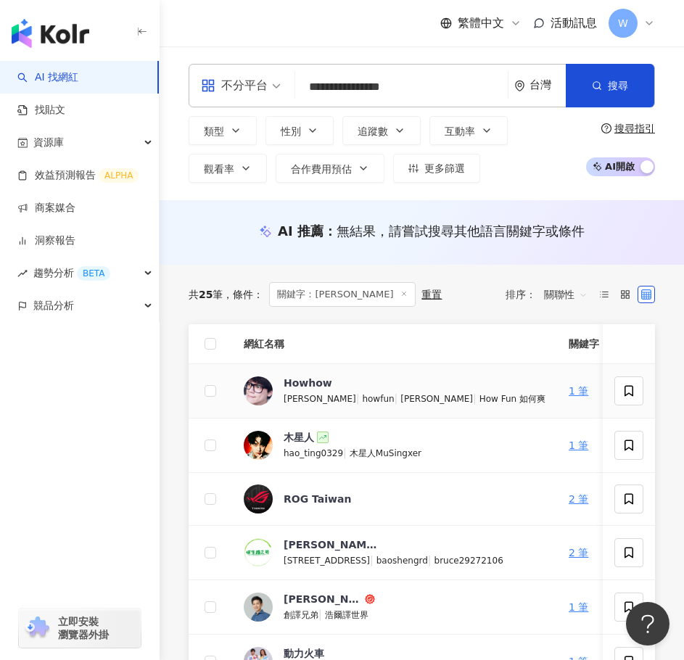
type input "**********"
drag, startPoint x: 310, startPoint y: 372, endPoint x: 270, endPoint y: 391, distance: 43.5
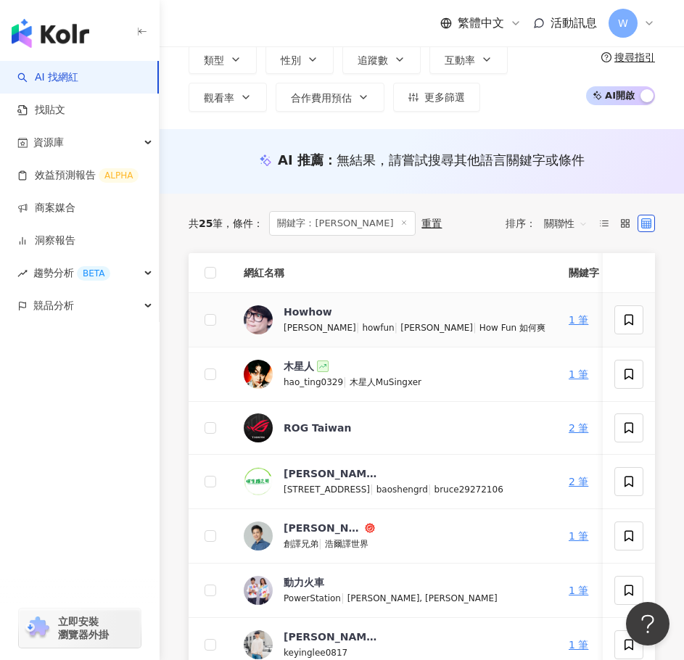
scroll to position [73, 0]
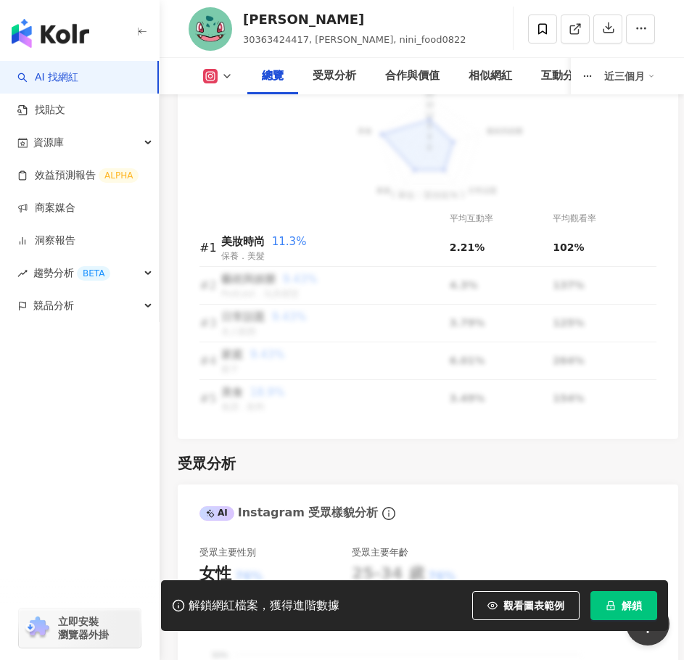
scroll to position [1595, 0]
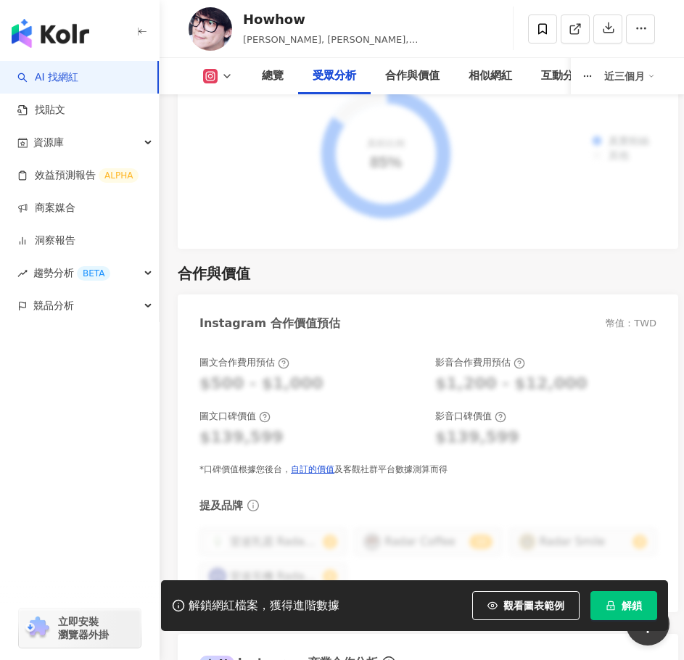
scroll to position [2901, 0]
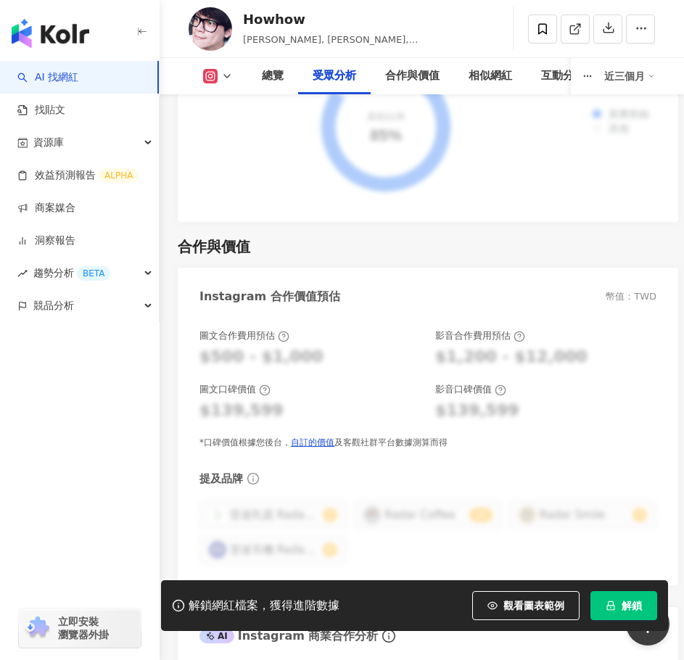
click at [207, 75] on icon at bounding box center [211, 77] width 8 height 8
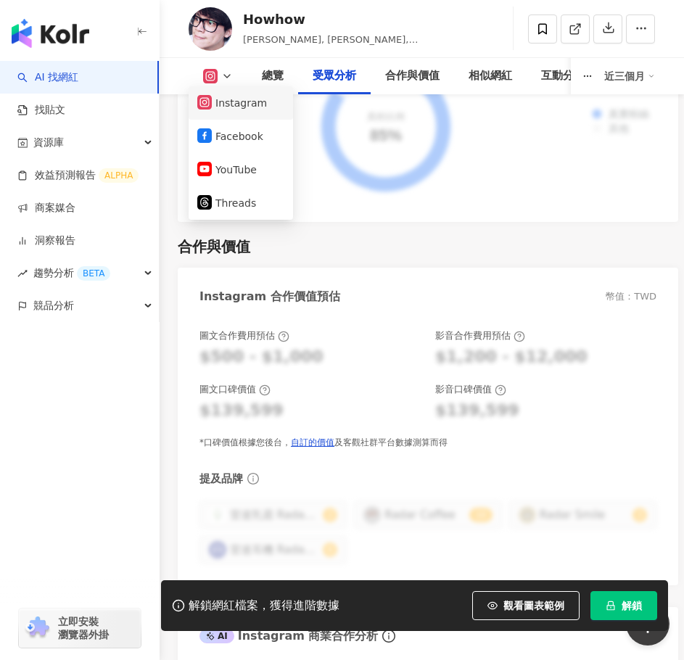
click at [236, 115] on li "Instagram" at bounding box center [241, 102] width 104 height 33
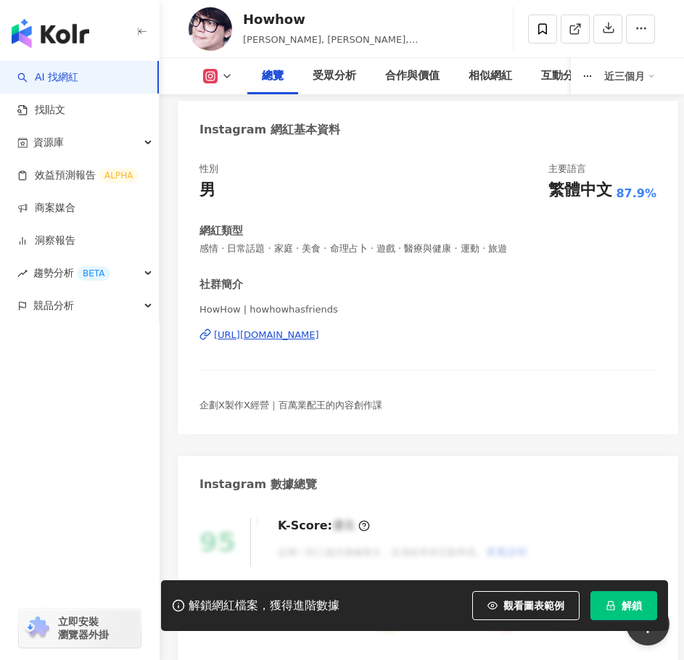
scroll to position [59, 0]
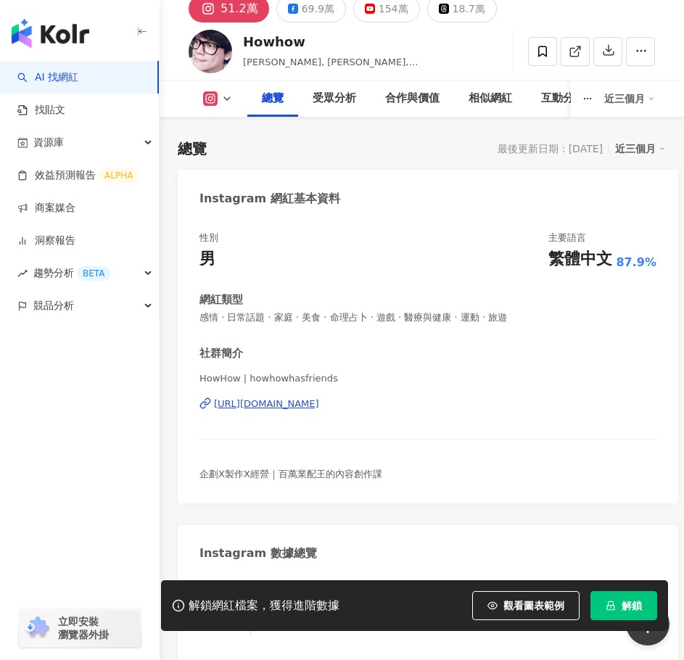
click at [311, 402] on div "https://www.instagram.com/howhowhasfriends/" at bounding box center [266, 403] width 105 height 13
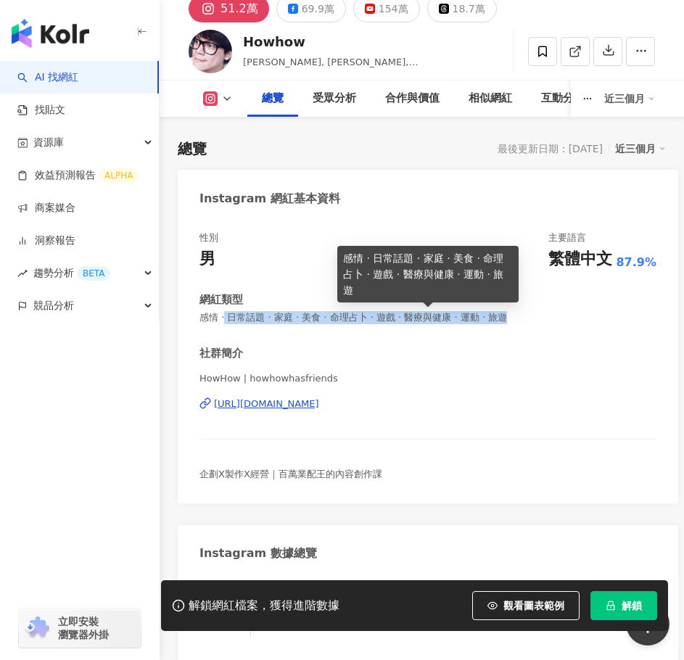
drag, startPoint x: 230, startPoint y: 317, endPoint x: 543, endPoint y: 322, distance: 313.3
click at [543, 322] on span "感情 · 日常話題 · 家庭 · 美食 · 命理占卜 · 遊戲 · 醫療與健康 · 運動 · 旅遊" at bounding box center [427, 317] width 457 height 13
copy span "日常話題 · 家庭 · 美食 · 命理占卜 · 遊戲 · 醫療與健康 · 運動 · 旅遊"
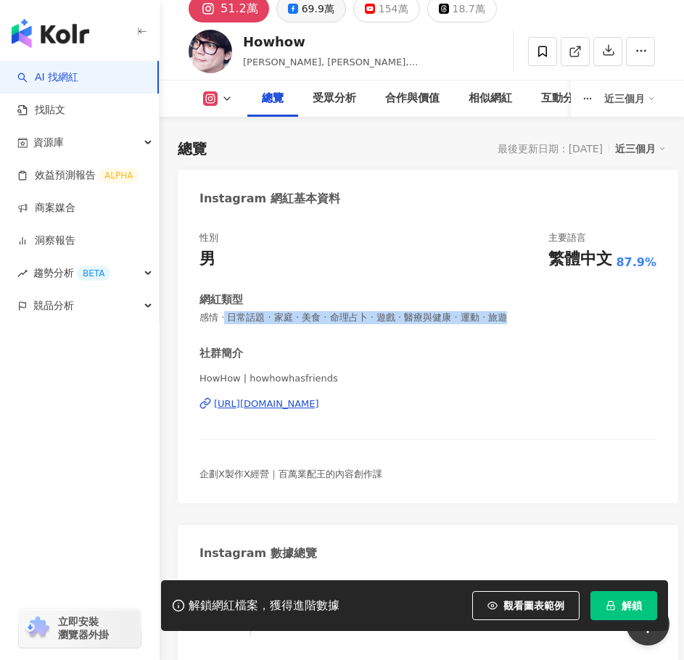
click at [294, 14] on button "69.9萬" at bounding box center [311, 9] width 70 height 28
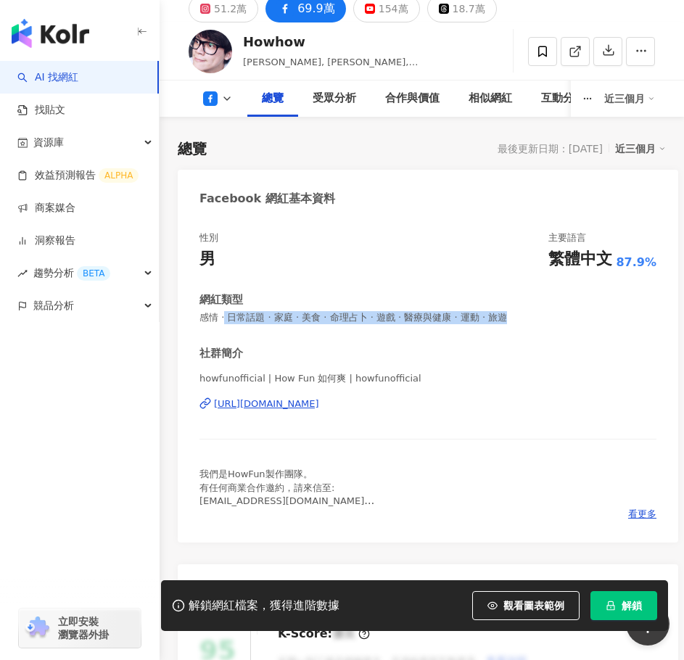
scroll to position [63, 0]
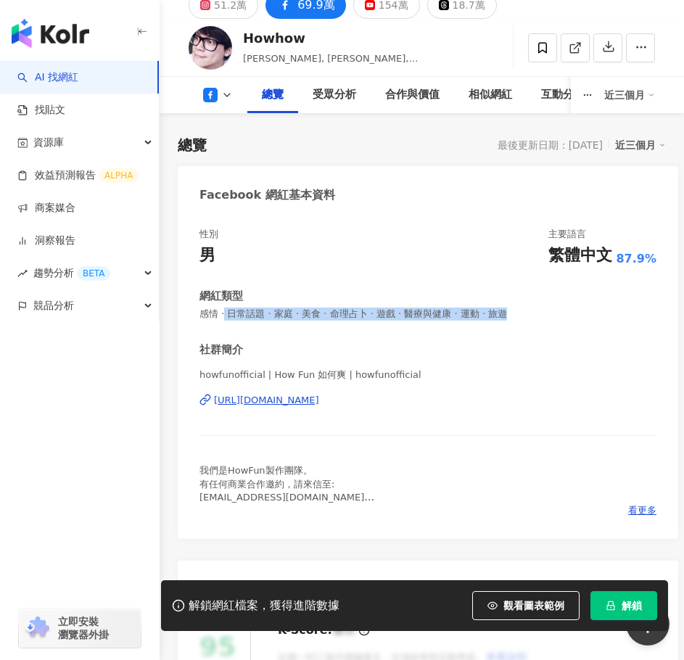
click at [315, 400] on div "https://www.facebook.com/572154239502200" at bounding box center [266, 400] width 105 height 13
click at [453, 10] on div "18.7萬" at bounding box center [469, 5] width 33 height 20
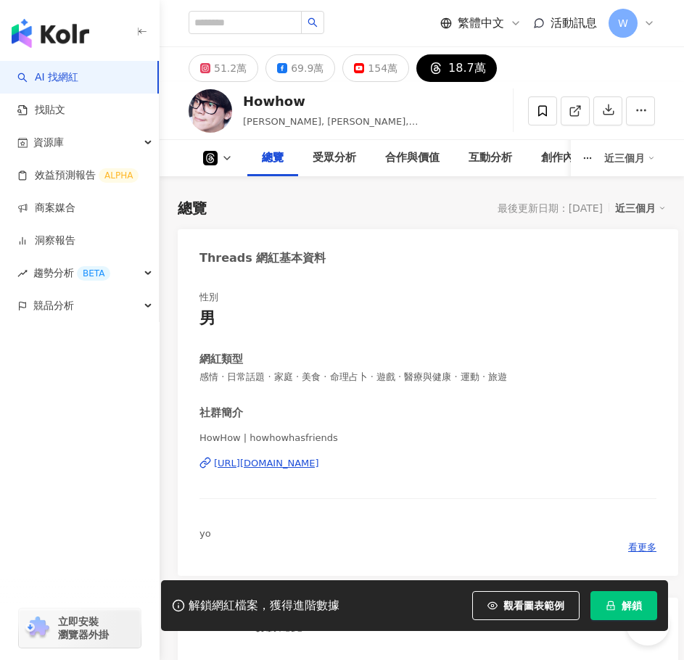
scroll to position [136, 0]
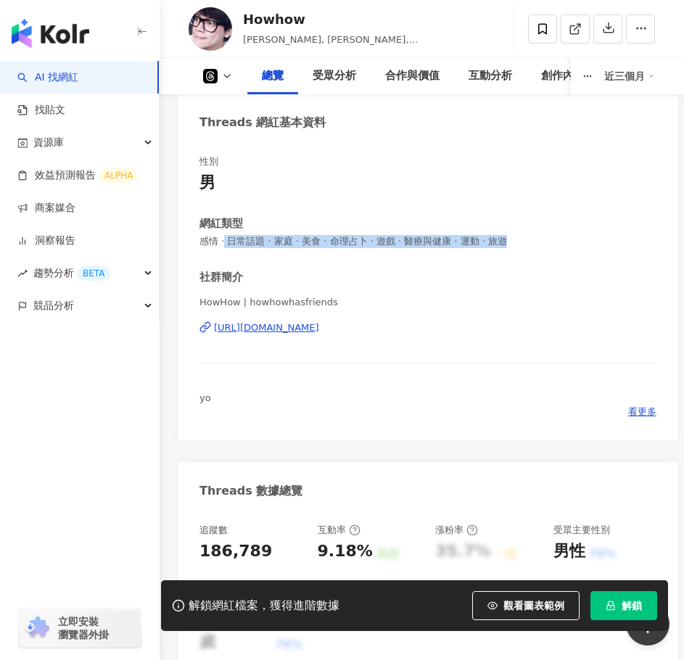
click at [315, 323] on div "[URL][DOMAIN_NAME]" at bounding box center [266, 327] width 105 height 13
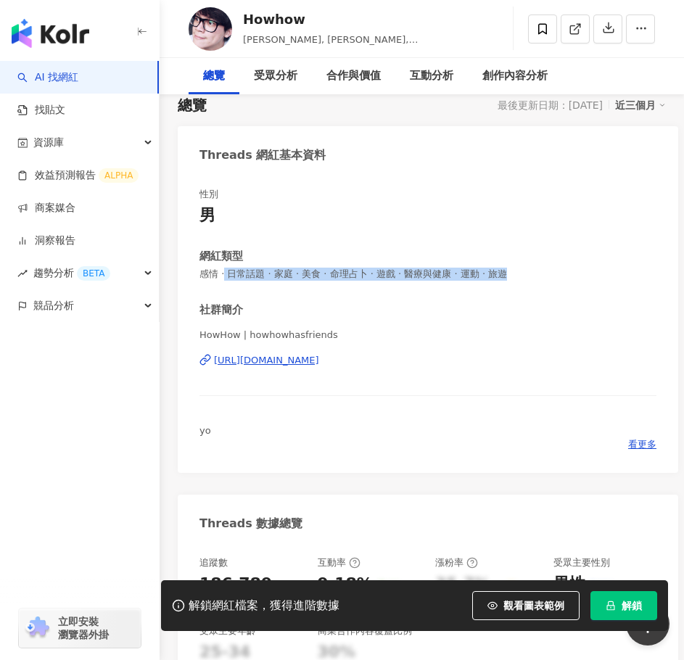
scroll to position [0, 0]
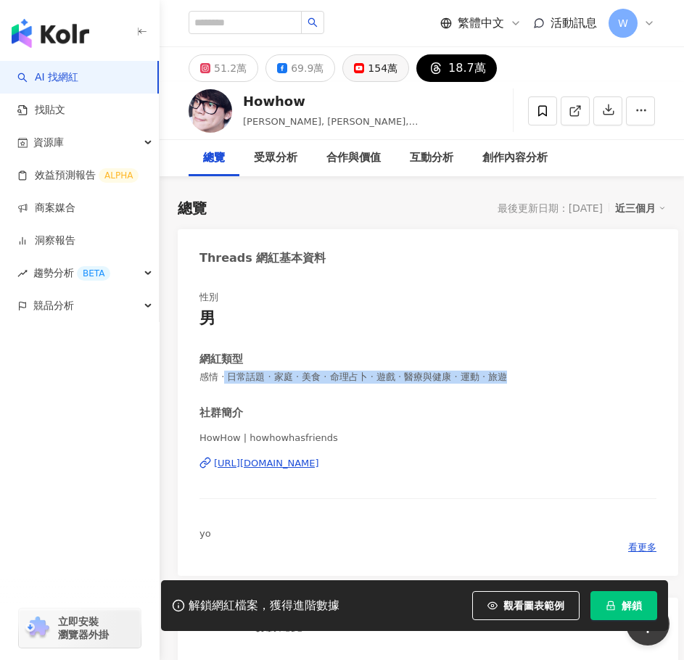
click at [370, 67] on div "154萬" at bounding box center [383, 68] width 30 height 20
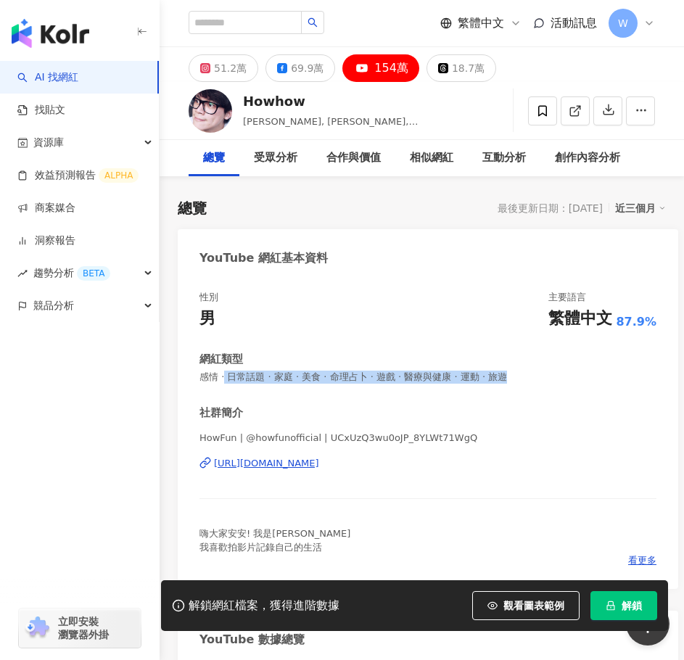
click at [319, 466] on div "[URL][DOMAIN_NAME]" at bounding box center [266, 463] width 105 height 13
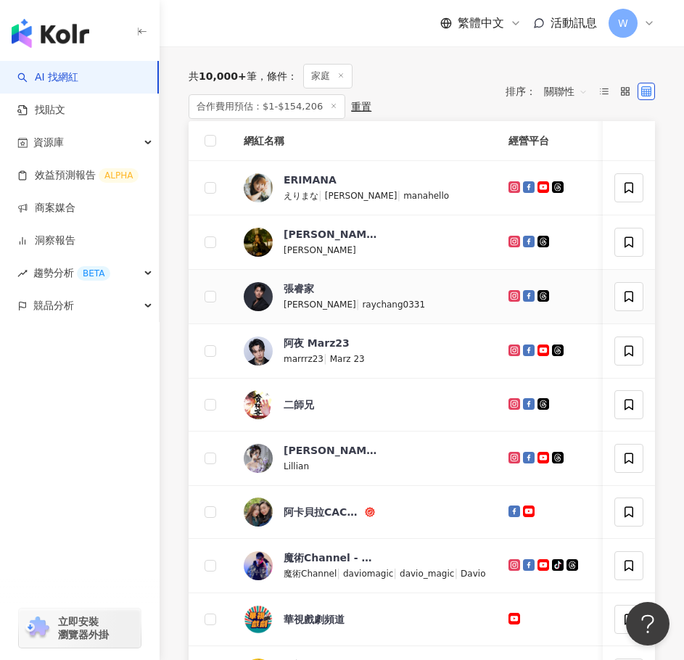
scroll to position [363, 0]
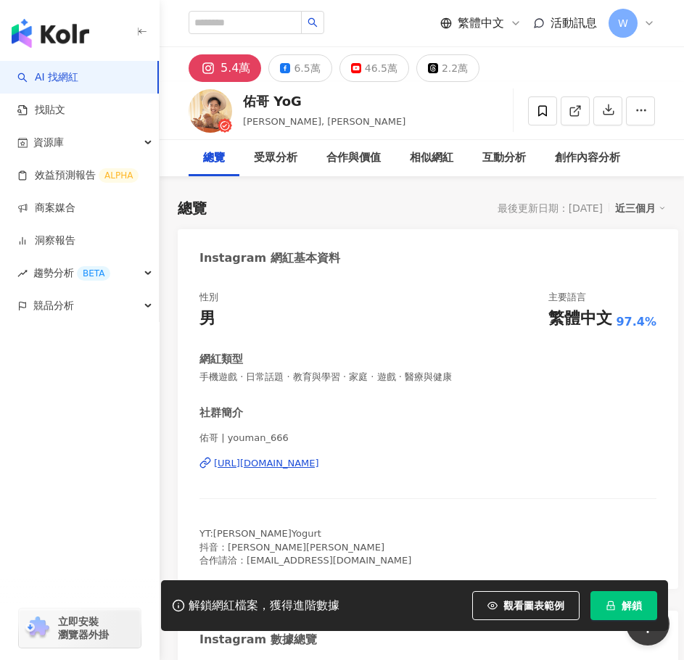
click at [319, 469] on div "[URL][DOMAIN_NAME]" at bounding box center [266, 463] width 105 height 13
click at [281, 68] on icon at bounding box center [285, 68] width 10 height 10
click at [295, 460] on div "[URL][DOMAIN_NAME]" at bounding box center [266, 463] width 105 height 13
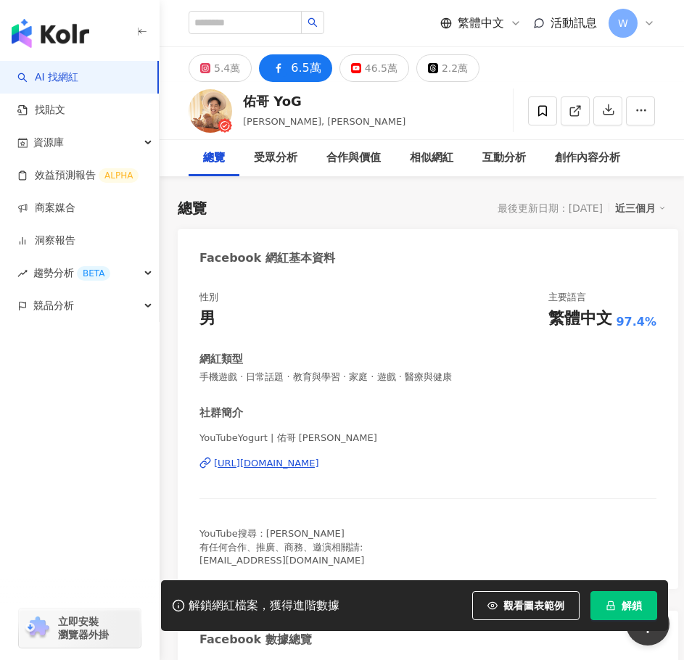
click at [278, 462] on div "[URL][DOMAIN_NAME]" at bounding box center [266, 463] width 105 height 13
drag, startPoint x: 241, startPoint y: 95, endPoint x: 305, endPoint y: 103, distance: 64.3
click at [305, 103] on div "佑哥 [PERSON_NAME], [PERSON_NAME] 追蹤數 65,068 互動率 無資料 觀看率 無資料" at bounding box center [422, 110] width 524 height 57
copy div "佑哥 YoG"
click at [368, 72] on div "46.5萬" at bounding box center [381, 68] width 33 height 20
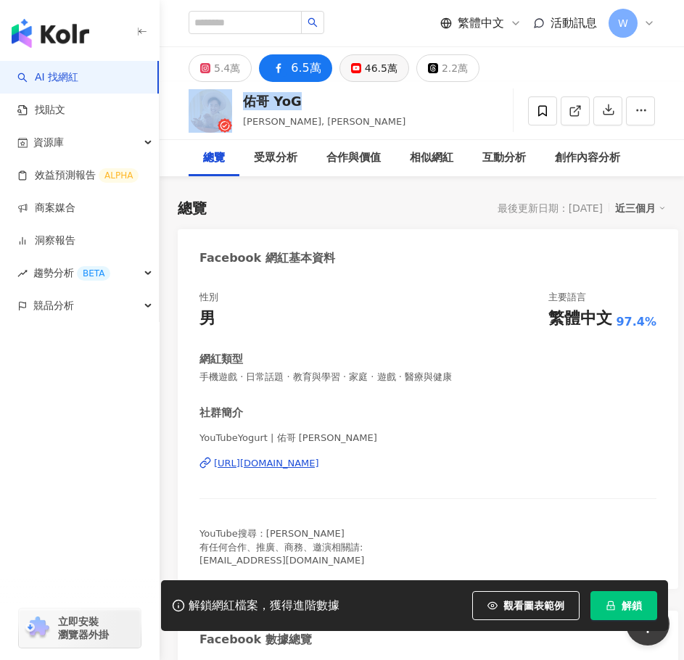
click at [366, 72] on div "46.5萬" at bounding box center [381, 68] width 33 height 20
click at [384, 62] on div "46.5萬" at bounding box center [381, 68] width 33 height 20
click at [319, 467] on div "https://www.facebook.com/718427215004727" at bounding box center [266, 463] width 105 height 13
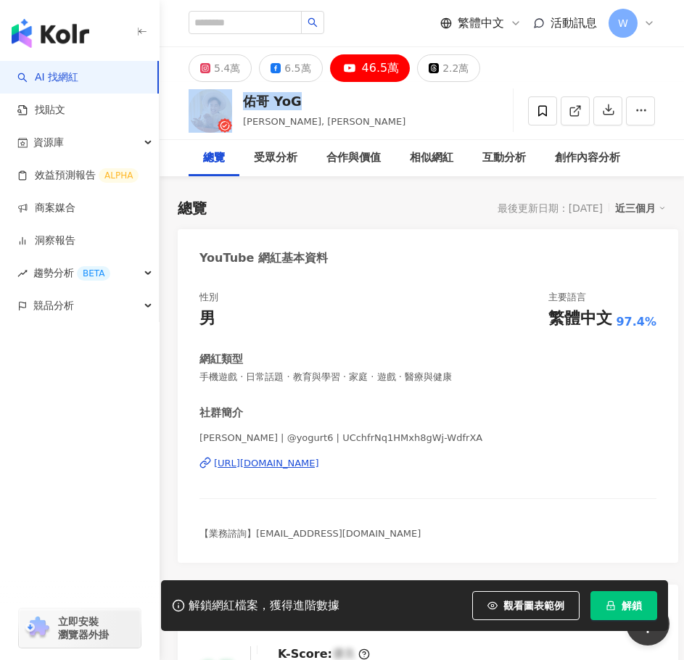
click at [319, 469] on div "https://www.youtube.com/channel/UCchfrNq1HMxh8gWj-WdfrXA" at bounding box center [266, 463] width 105 height 13
click at [292, 464] on div "https://www.youtube.com/channel/UCchfrNq1HMxh8gWj-WdfrXA" at bounding box center [266, 463] width 105 height 13
